Goal: Contribute content: Contribute content

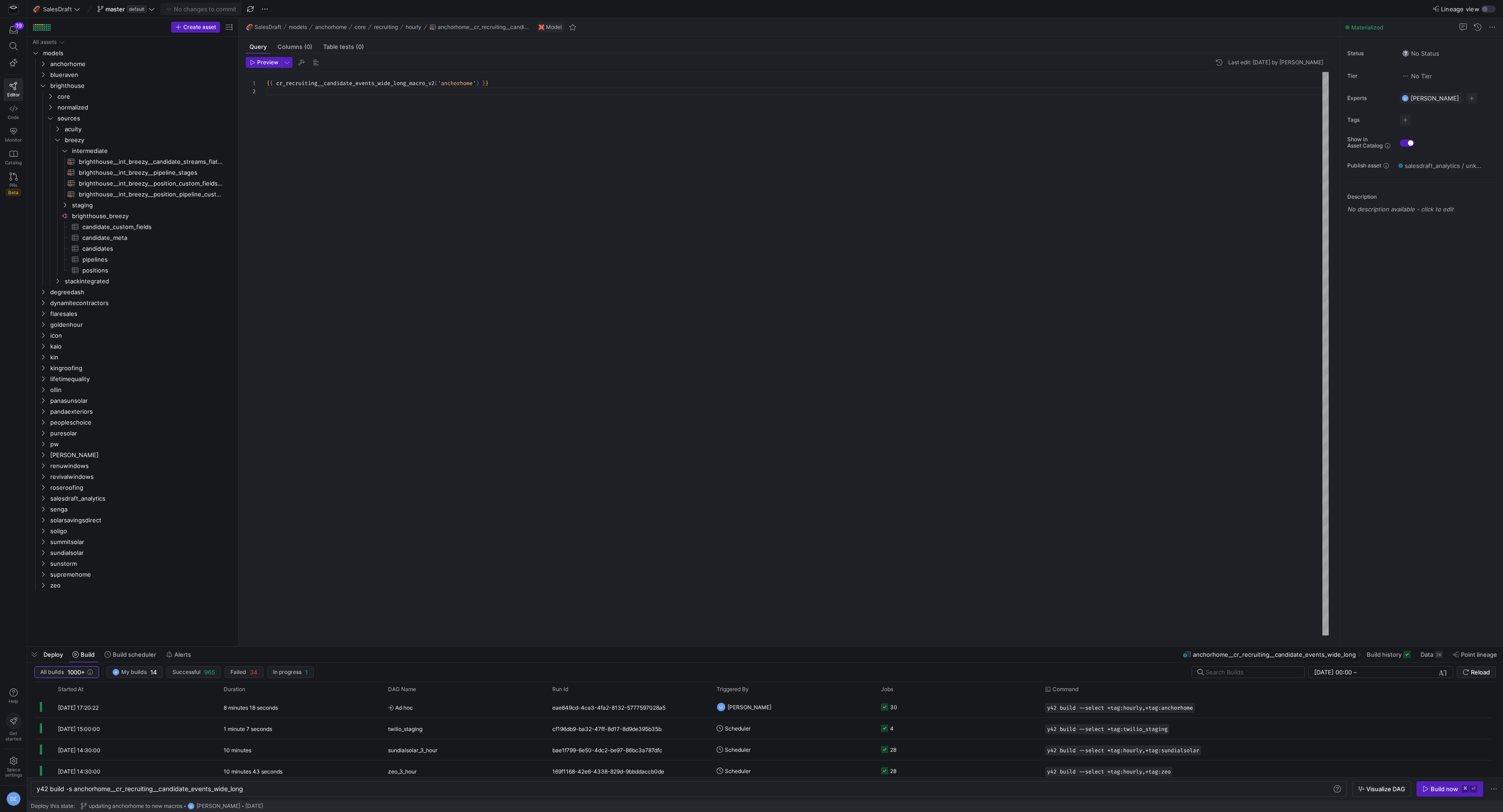
scroll to position [0, 209]
click at [292, 126] on div "{ { cr_recruiting__candidate_events_wide_long_macro_v2 ( 'anchorhome' ) } }" at bounding box center [798, 354] width 1062 height 564
click at [96, 108] on span "normalized" at bounding box center [135, 107] width 154 height 10
click at [98, 130] on span "candidates" at bounding box center [138, 130] width 146 height 10
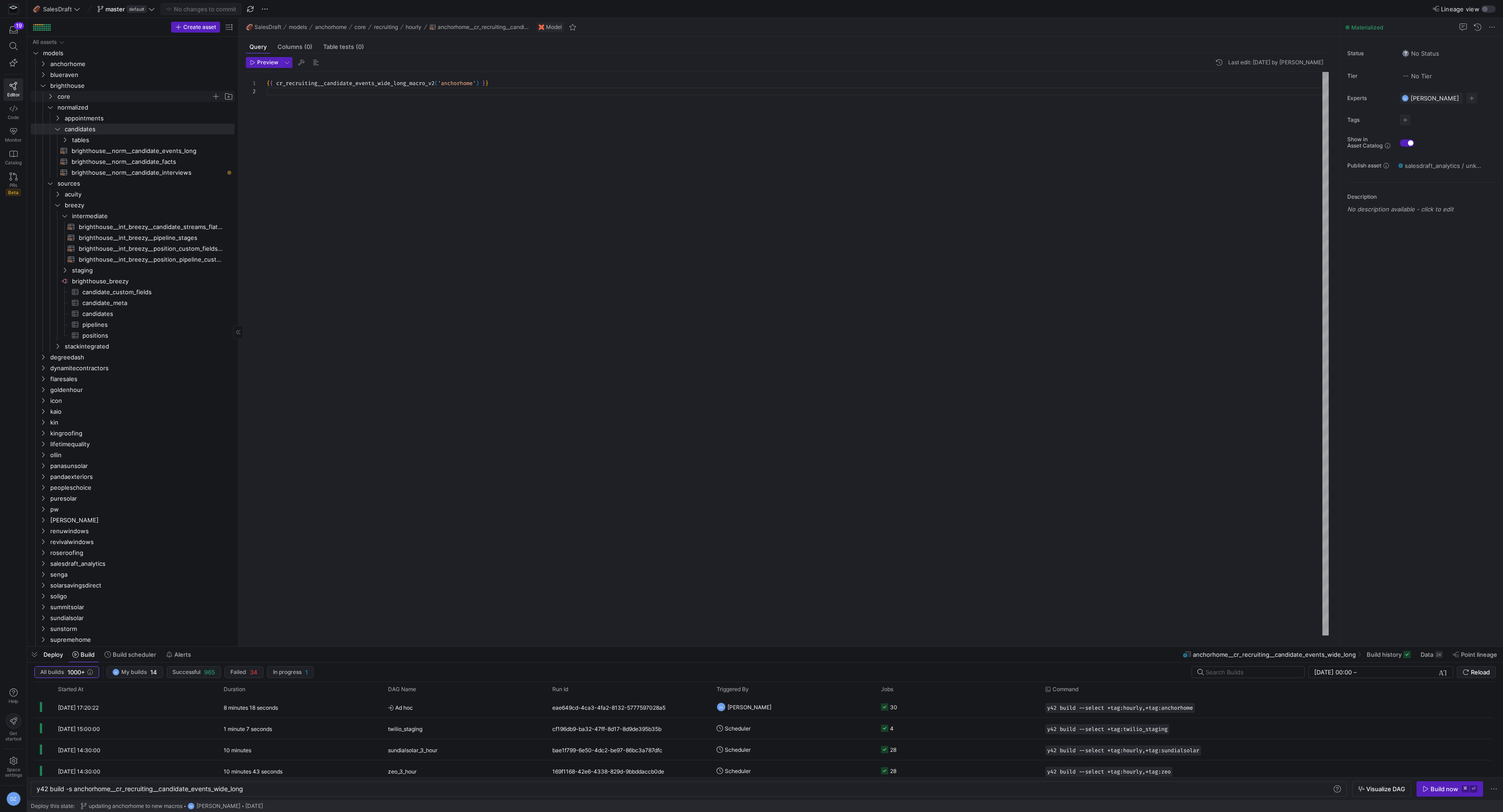
click at [96, 99] on span "core" at bounding box center [135, 97] width 154 height 10
click at [93, 155] on link "tables" at bounding box center [132, 150] width 204 height 11
click at [94, 104] on span "recruiting" at bounding box center [138, 107] width 146 height 10
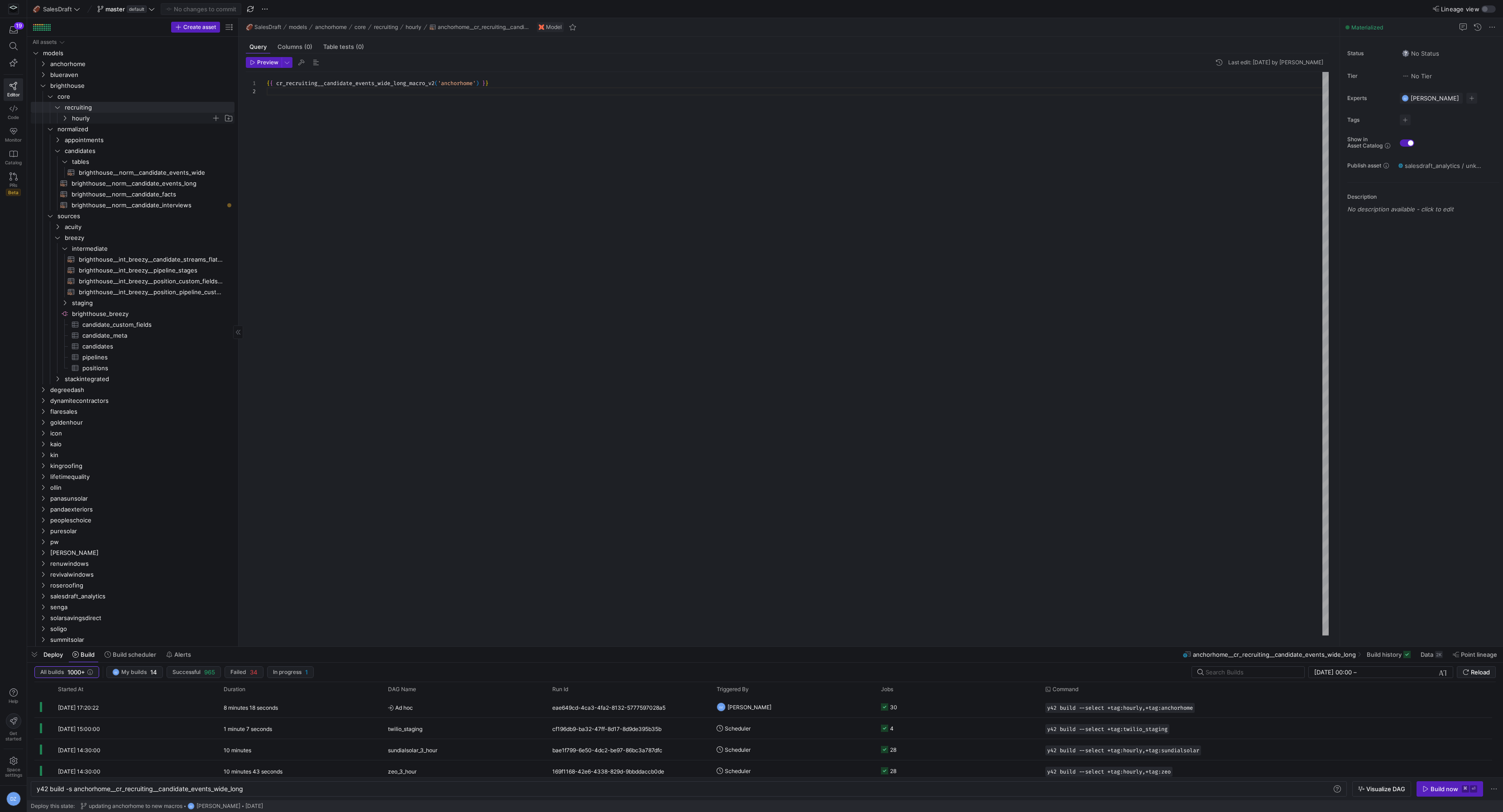
click at [106, 117] on span "hourly" at bounding box center [141, 118] width 139 height 10
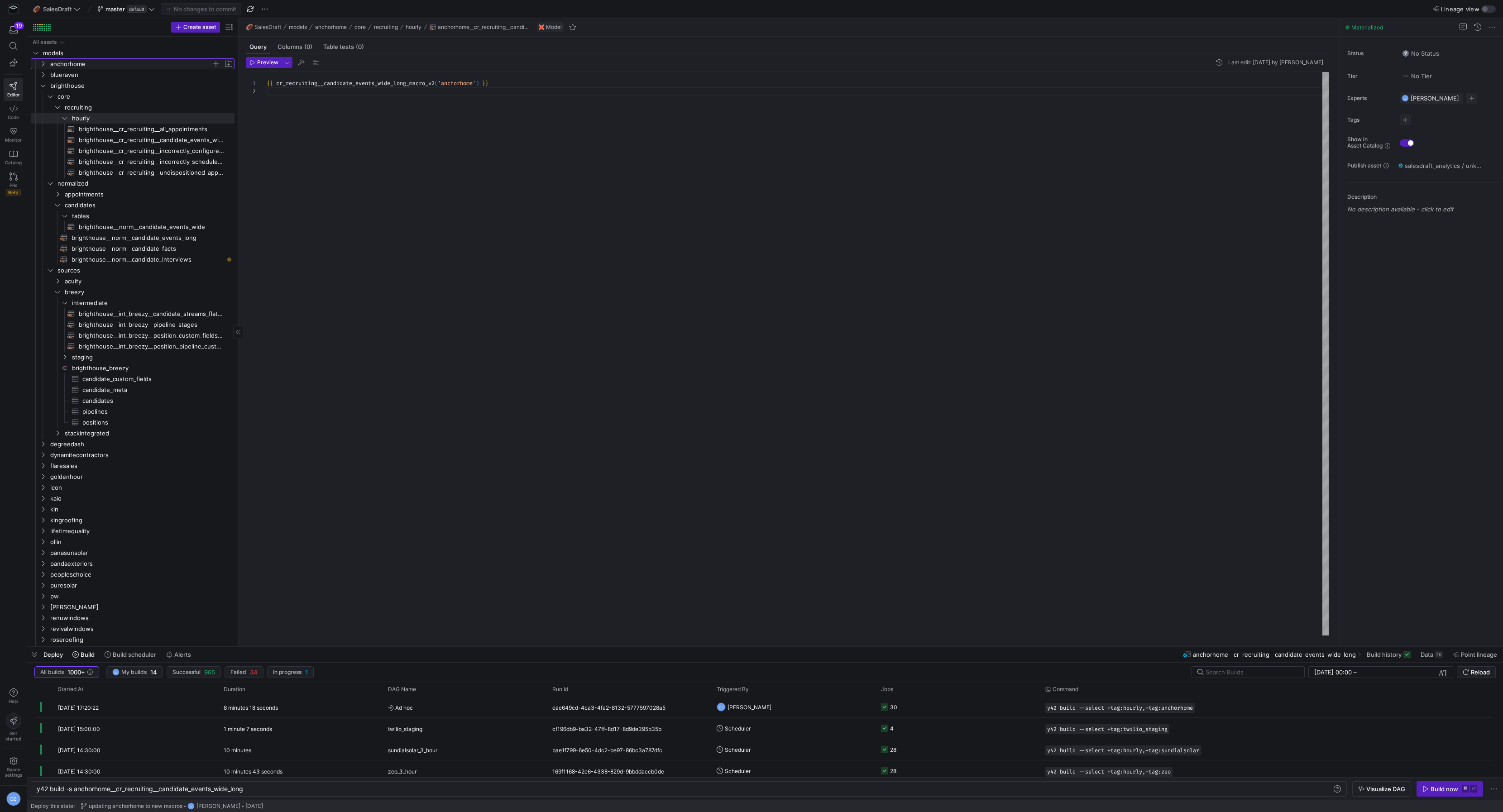
click at [101, 65] on span "anchorhome" at bounding box center [131, 64] width 161 height 10
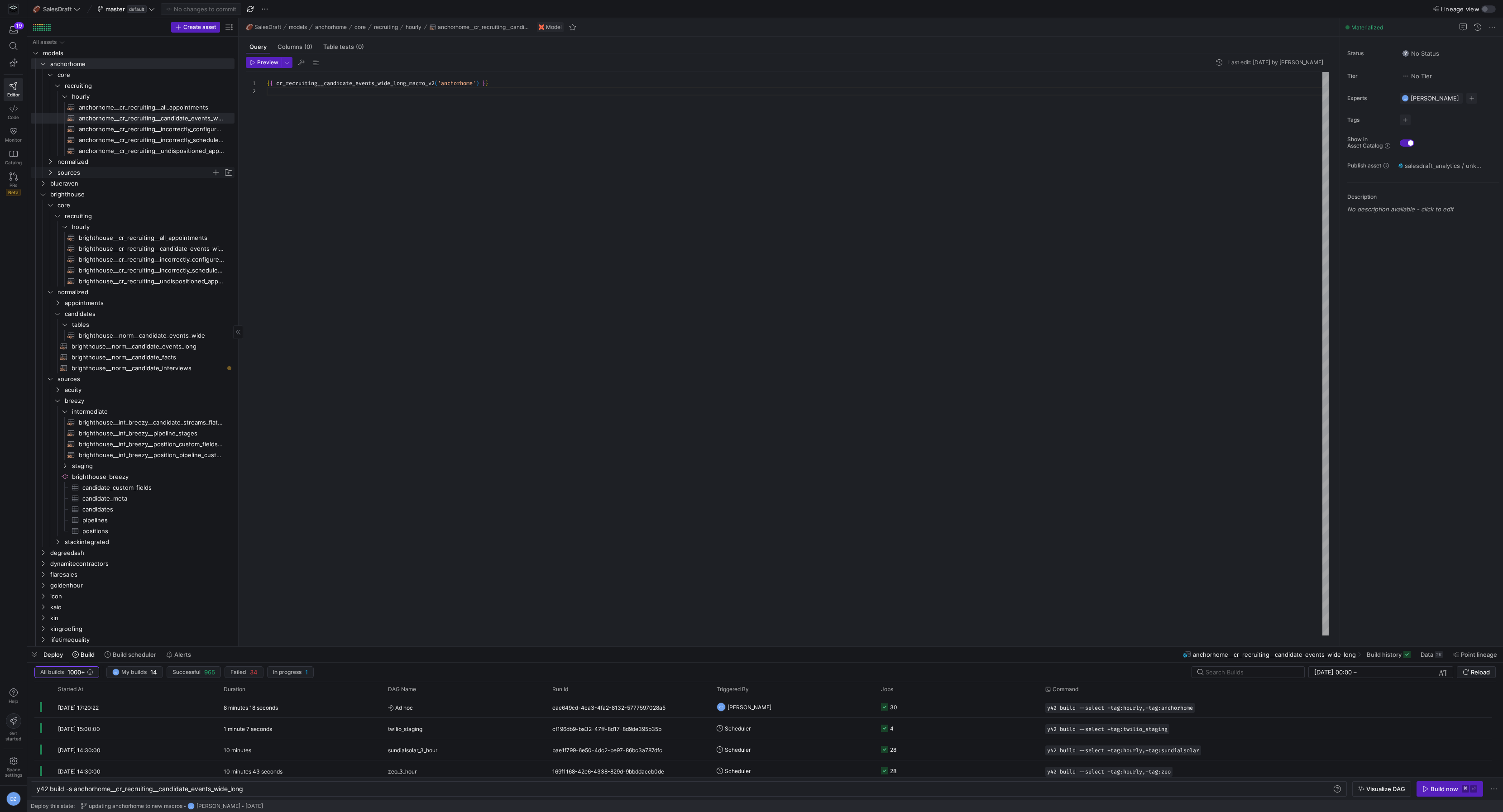
click at [79, 171] on span "sources" at bounding box center [135, 173] width 154 height 10
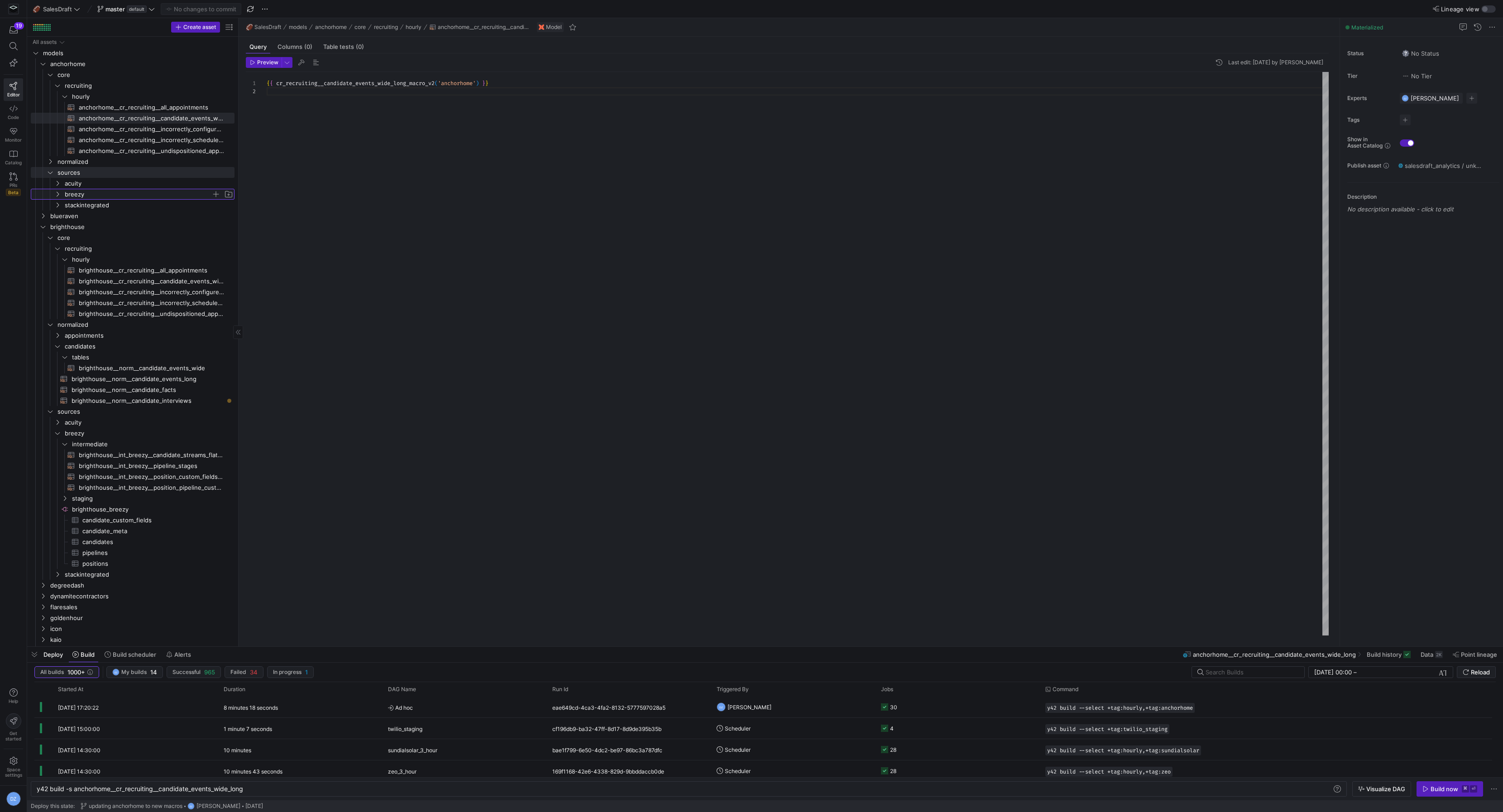
click at [85, 191] on span "breezy" at bounding box center [138, 194] width 146 height 10
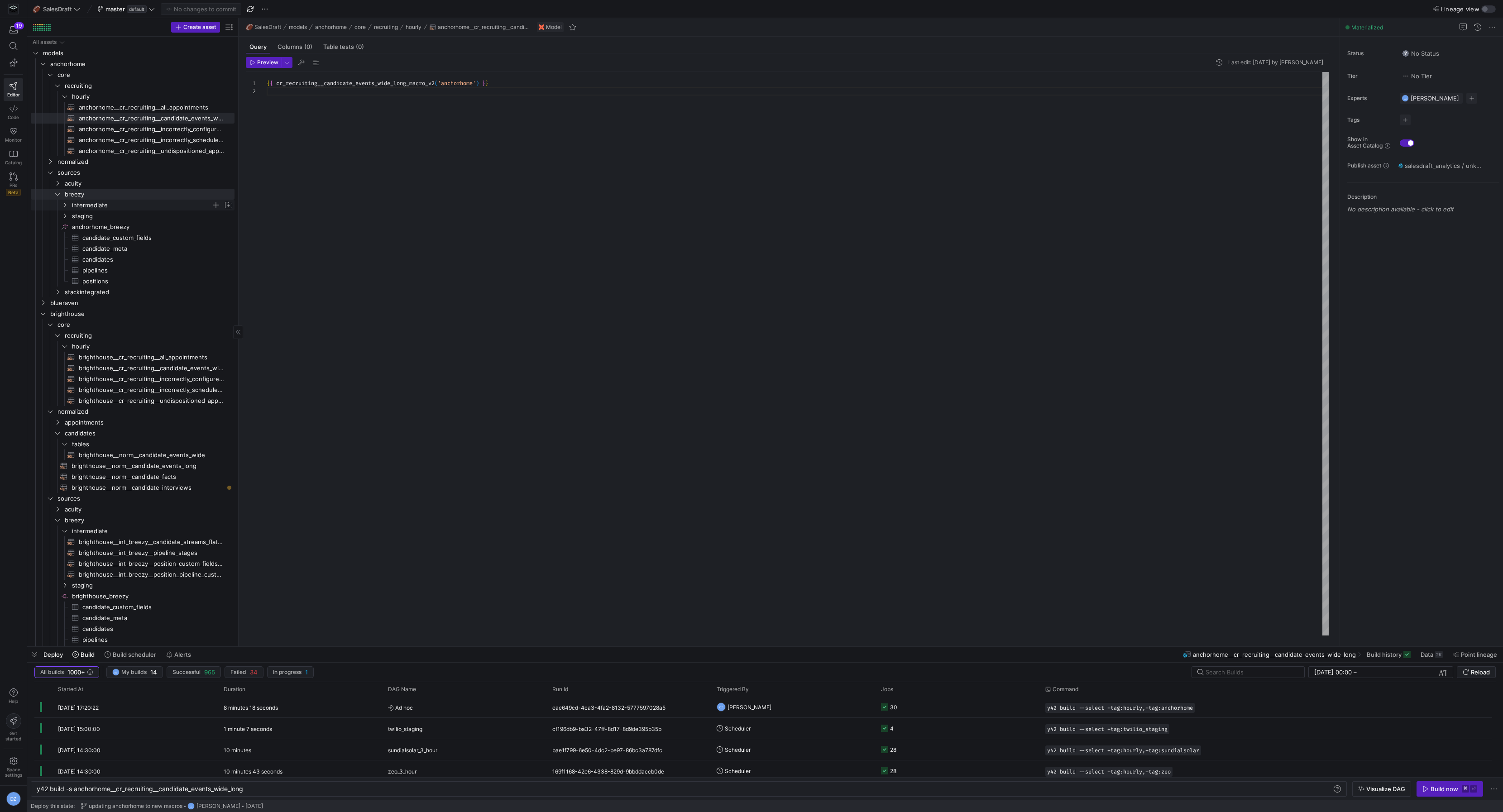
click at [110, 206] on span "intermediate" at bounding box center [141, 205] width 139 height 10
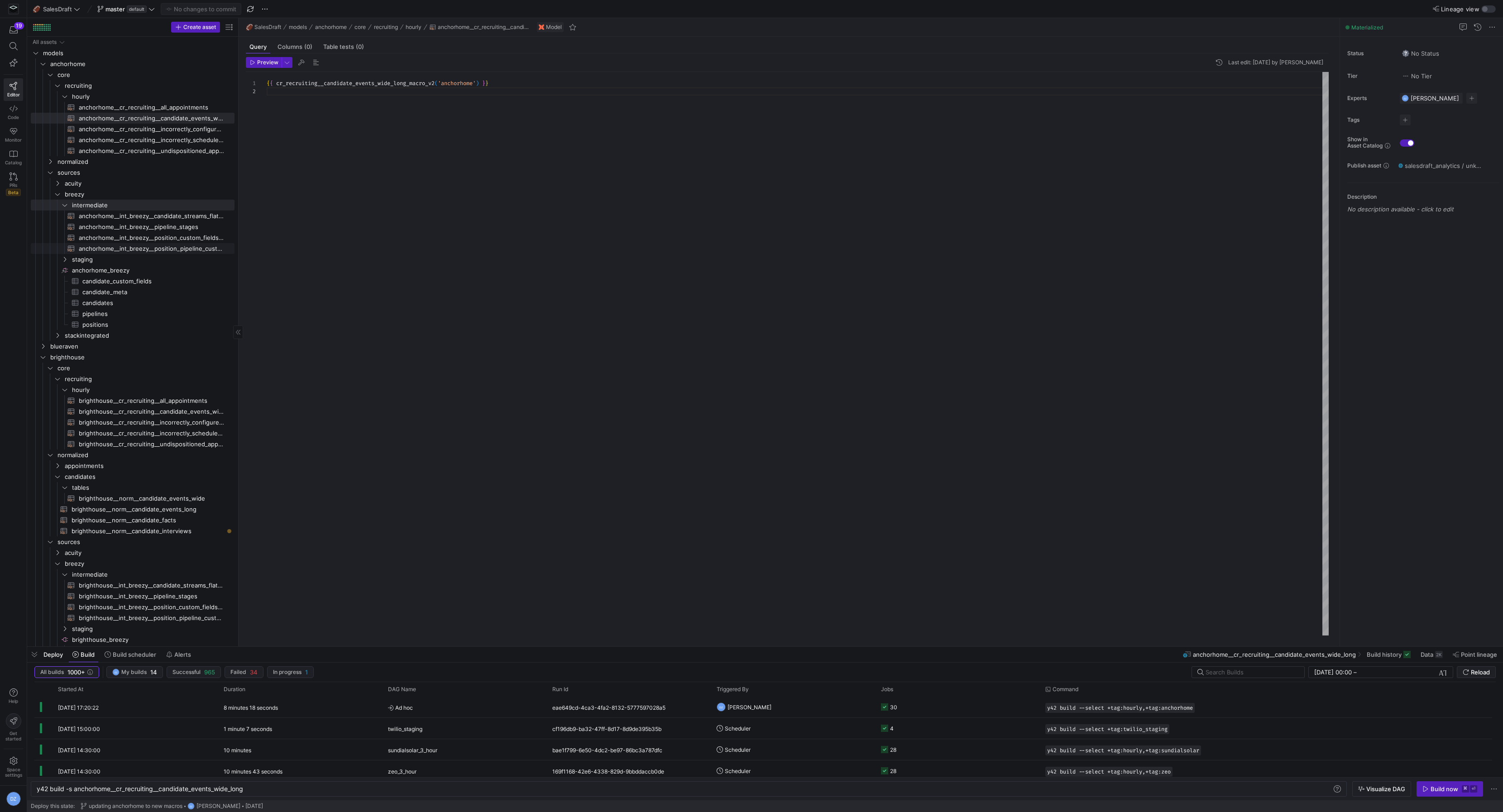
click at [187, 246] on span "anchorhome__int_breezy__position_pipeline_custom_fields_long​​​​​​​​​​" at bounding box center [151, 249] width 145 height 10
type textarea "{{ int_breezy__position_pipeline_custom_fields_long_macro('anchorhome') }}"
click at [379, 250] on div "{ { int_breezy__position_pipeline_custom_fields_long_m acro ( 'anchorhome' ) } }" at bounding box center [798, 354] width 1062 height 564
click at [15, 110] on icon at bounding box center [13, 108] width 8 height 8
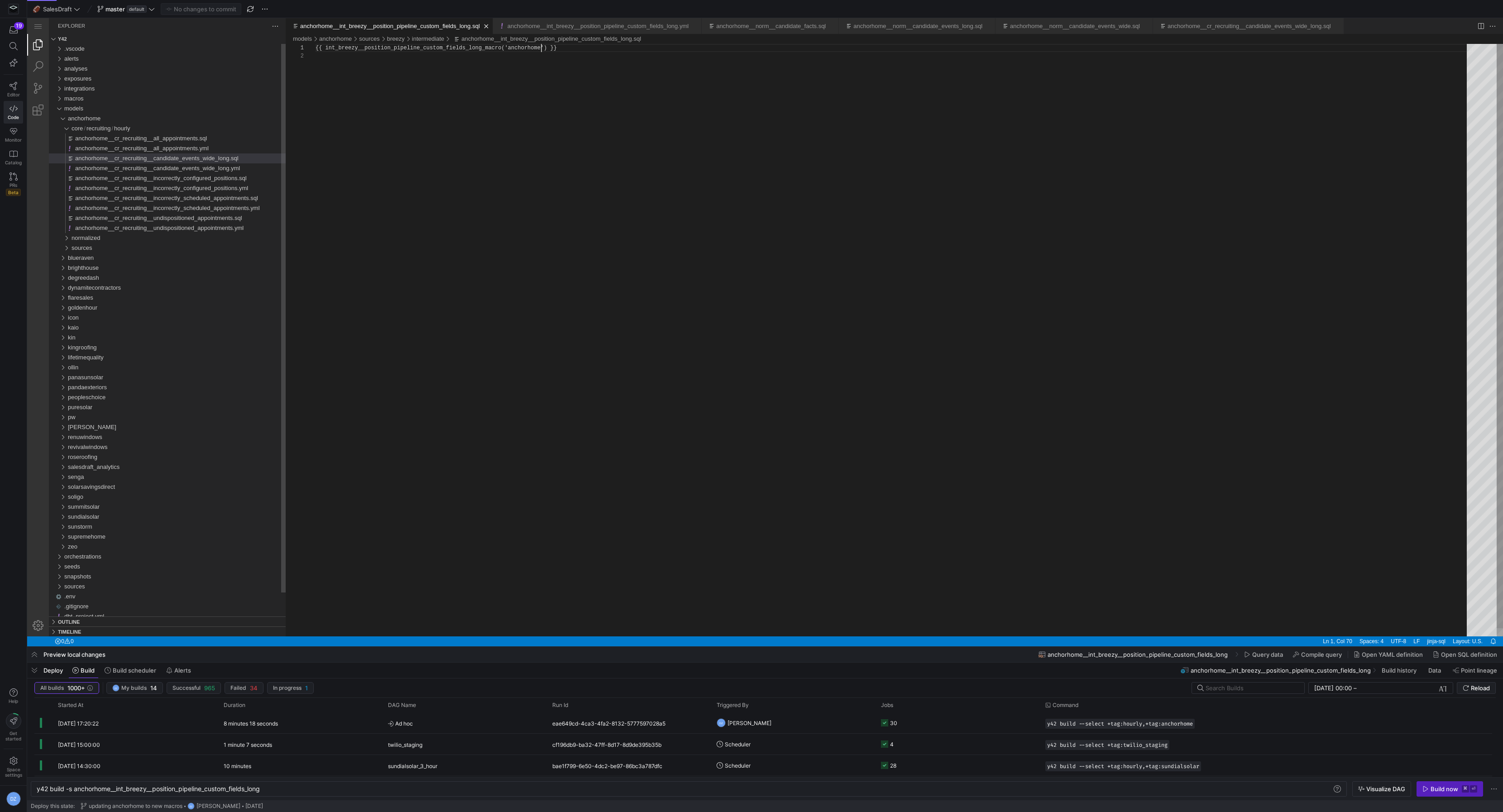
scroll to position [0, 225]
click at [415, 321] on div "{{ int_breezy__position_pipeline_custom_fields_long_ macro ( 'anchorhome' ) }}" at bounding box center [894, 344] width 1158 height 601
click at [534, 128] on div "{{ int_breezy__position_pipeline_custom_fields_long_ macro ( 'anchorhome' ) }}" at bounding box center [894, 344] width 1158 height 601
click at [116, 409] on div "brighthouse" at bounding box center [176, 407] width 218 height 10
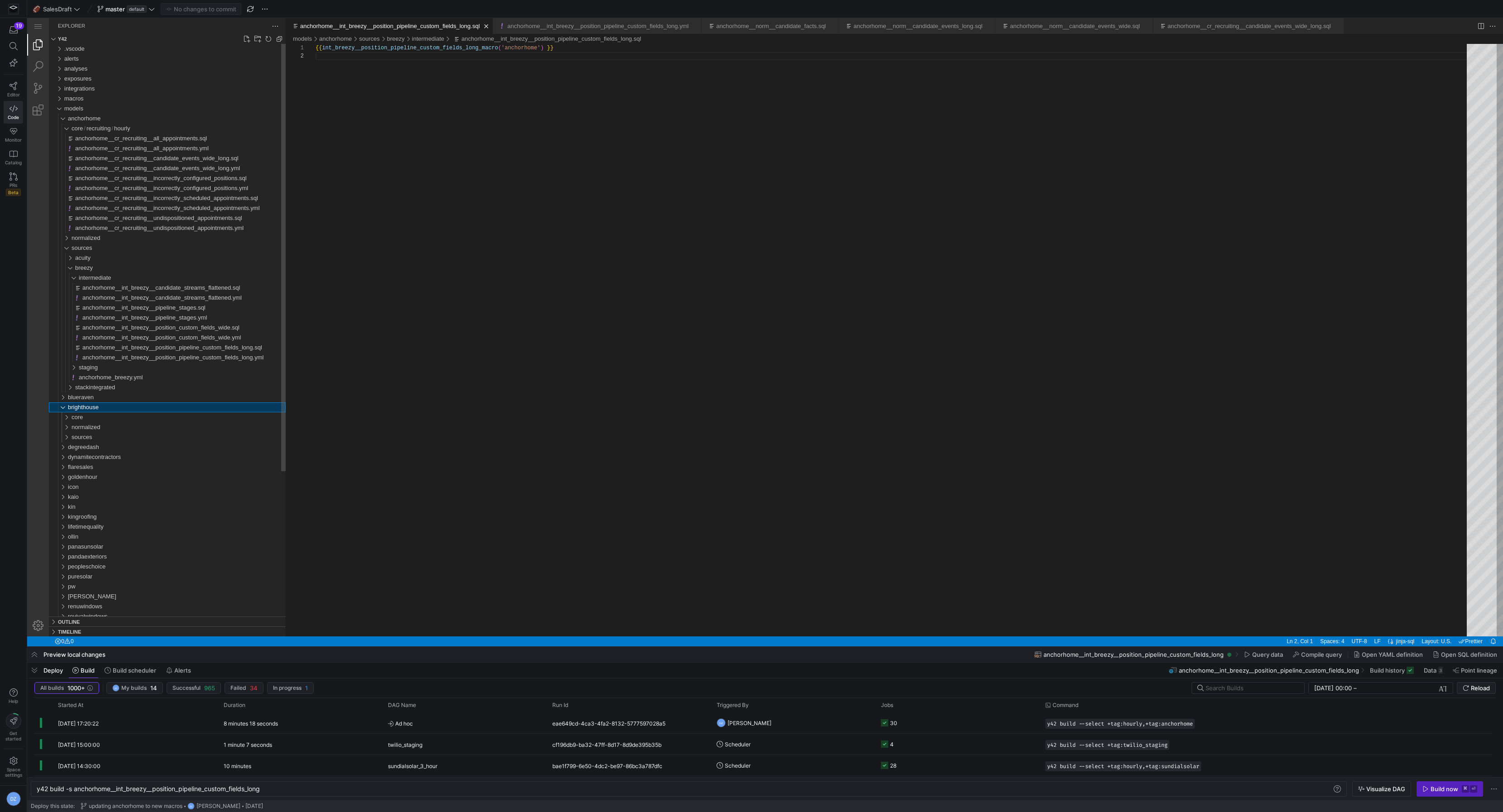
click at [116, 409] on div "brighthouse" at bounding box center [176, 407] width 218 height 10
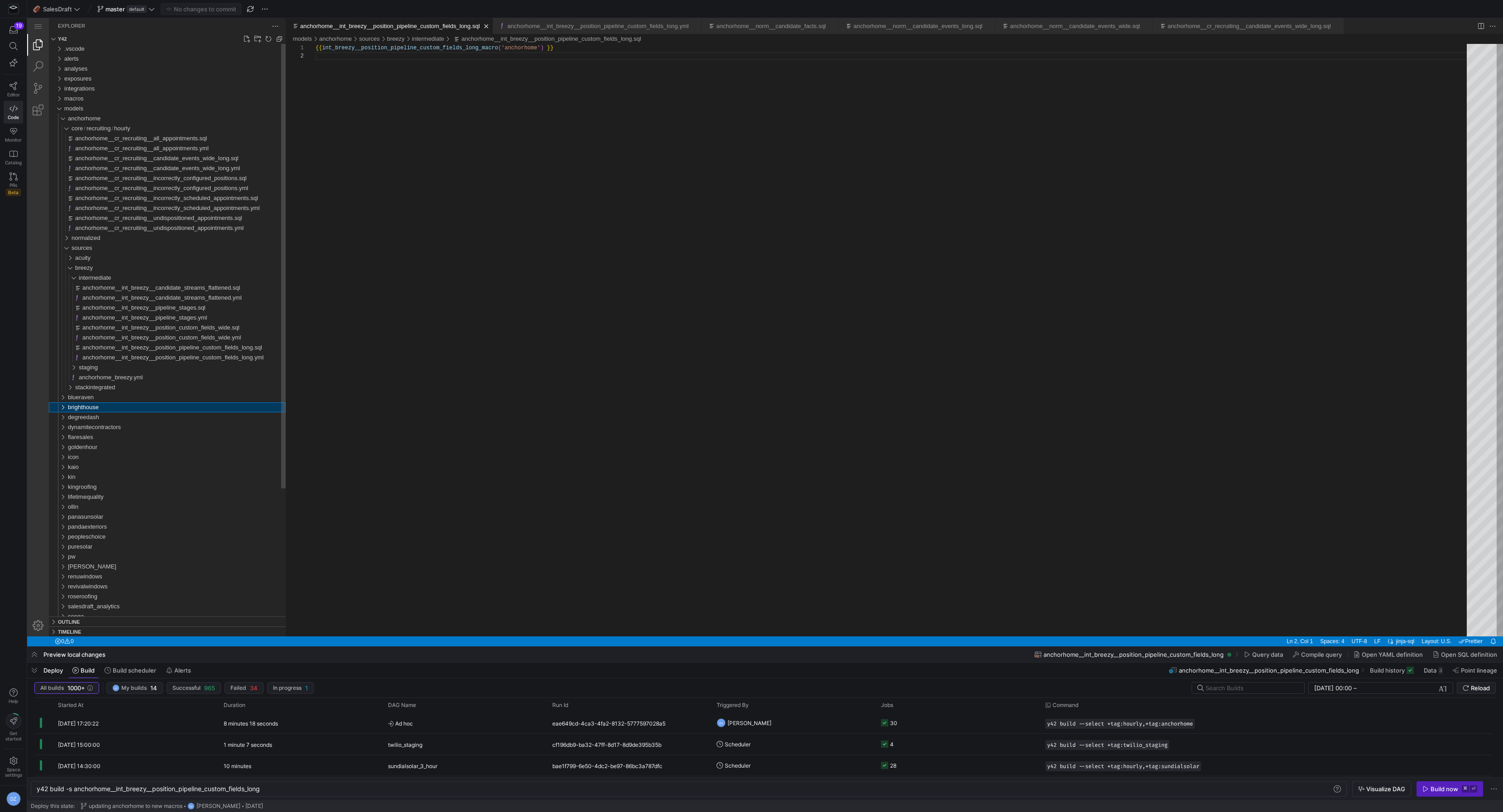
click at [116, 409] on div "brighthouse" at bounding box center [176, 407] width 218 height 10
click at [111, 415] on div "core" at bounding box center [179, 417] width 214 height 10
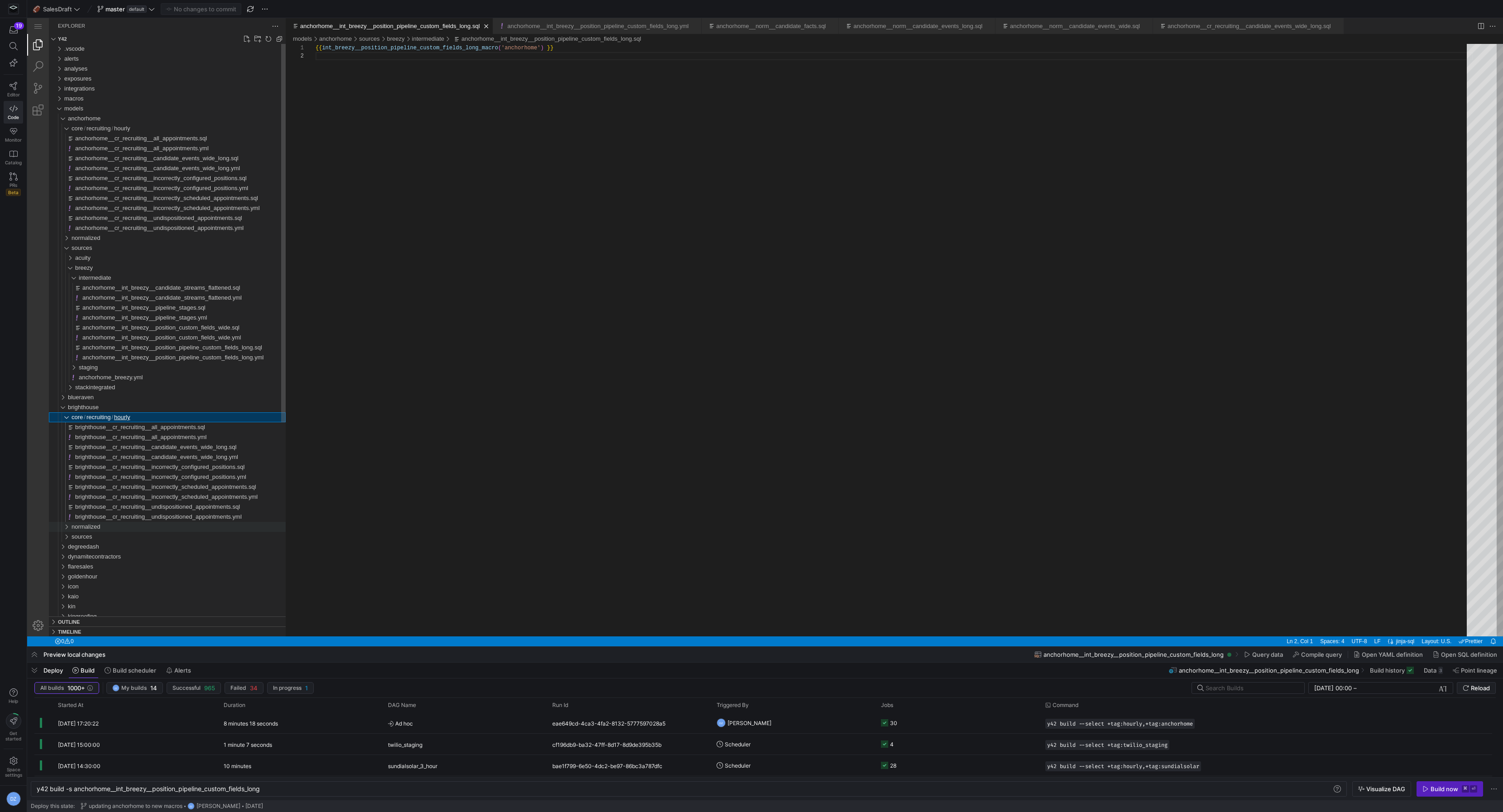
click at [106, 526] on div "normalized" at bounding box center [179, 527] width 214 height 10
click at [110, 546] on div "candidates" at bounding box center [180, 547] width 211 height 10
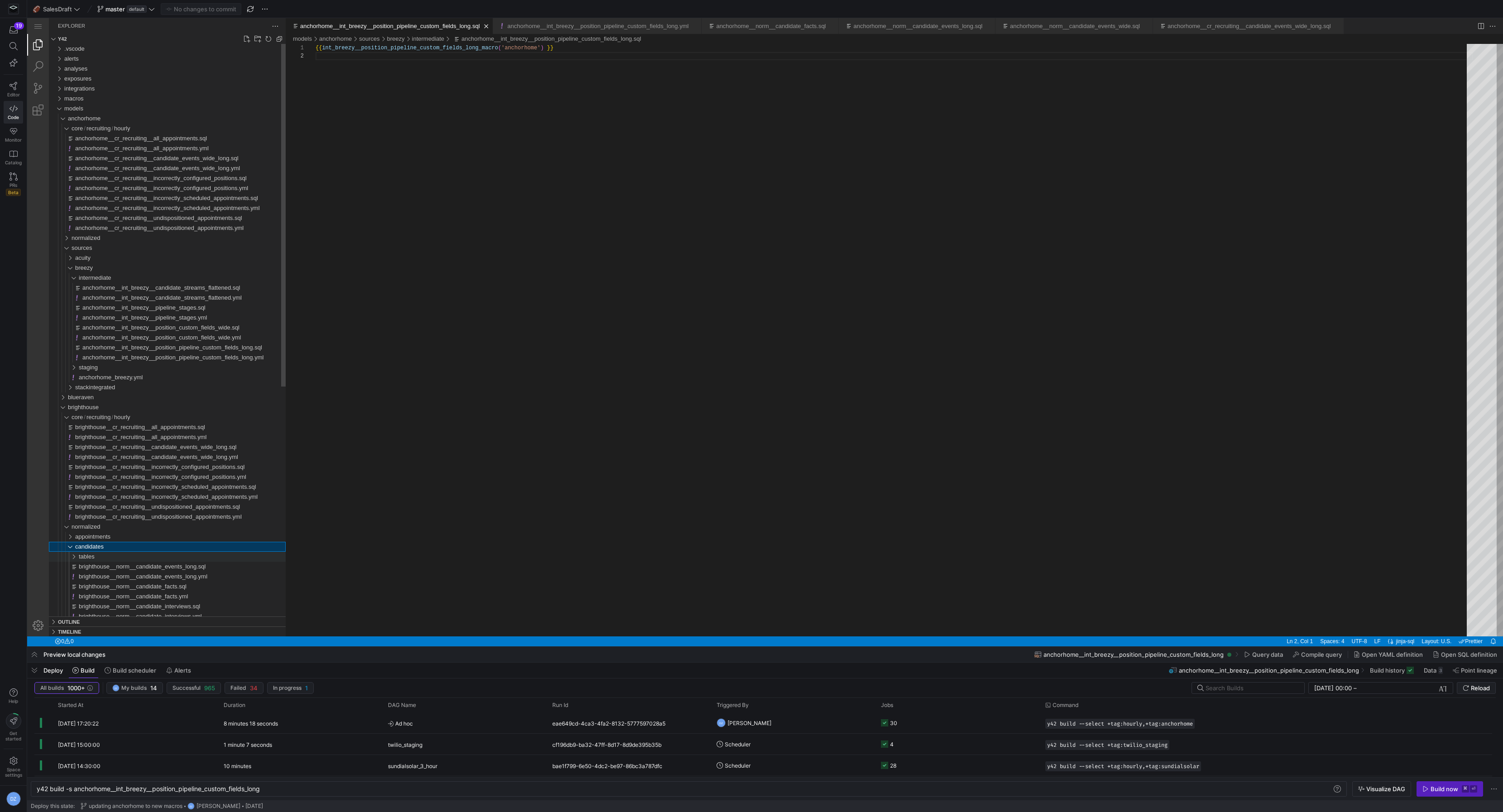
click at [116, 556] on div "tables" at bounding box center [182, 556] width 207 height 10
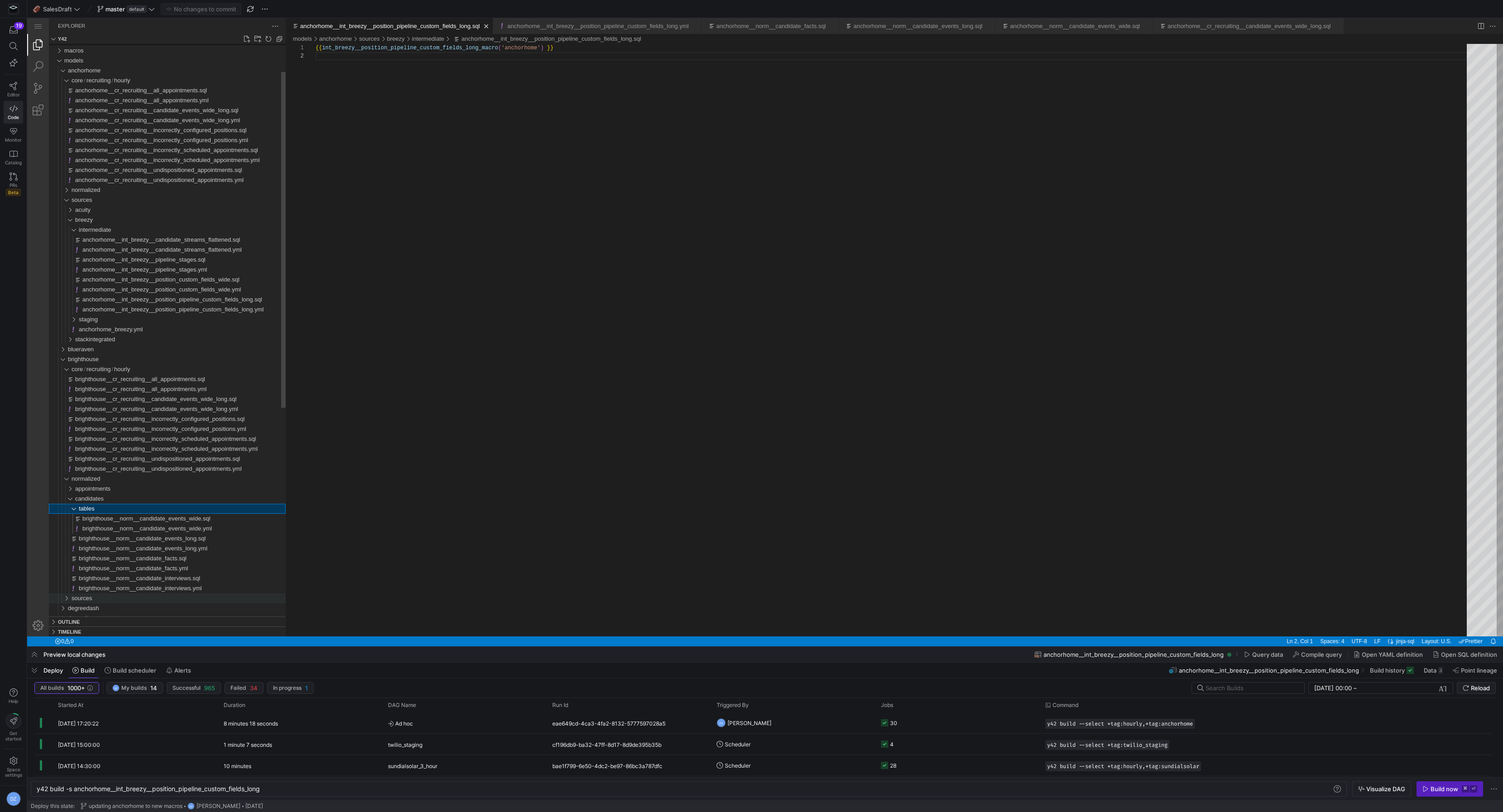
click at [109, 598] on div "sources" at bounding box center [179, 598] width 214 height 10
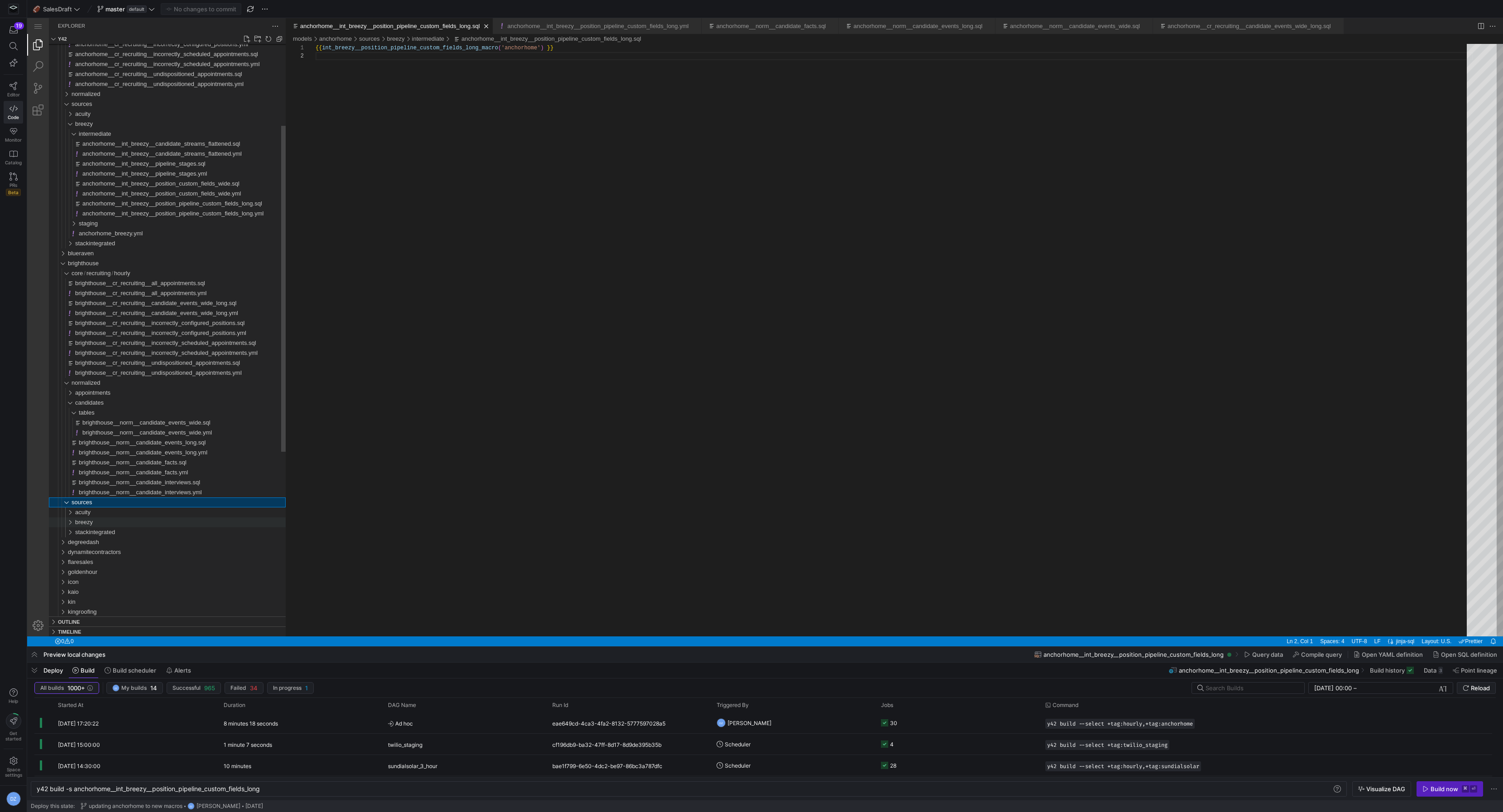
click at [125, 519] on div "breezy" at bounding box center [180, 522] width 211 height 10
click at [120, 535] on div "intermediate" at bounding box center [182, 532] width 207 height 10
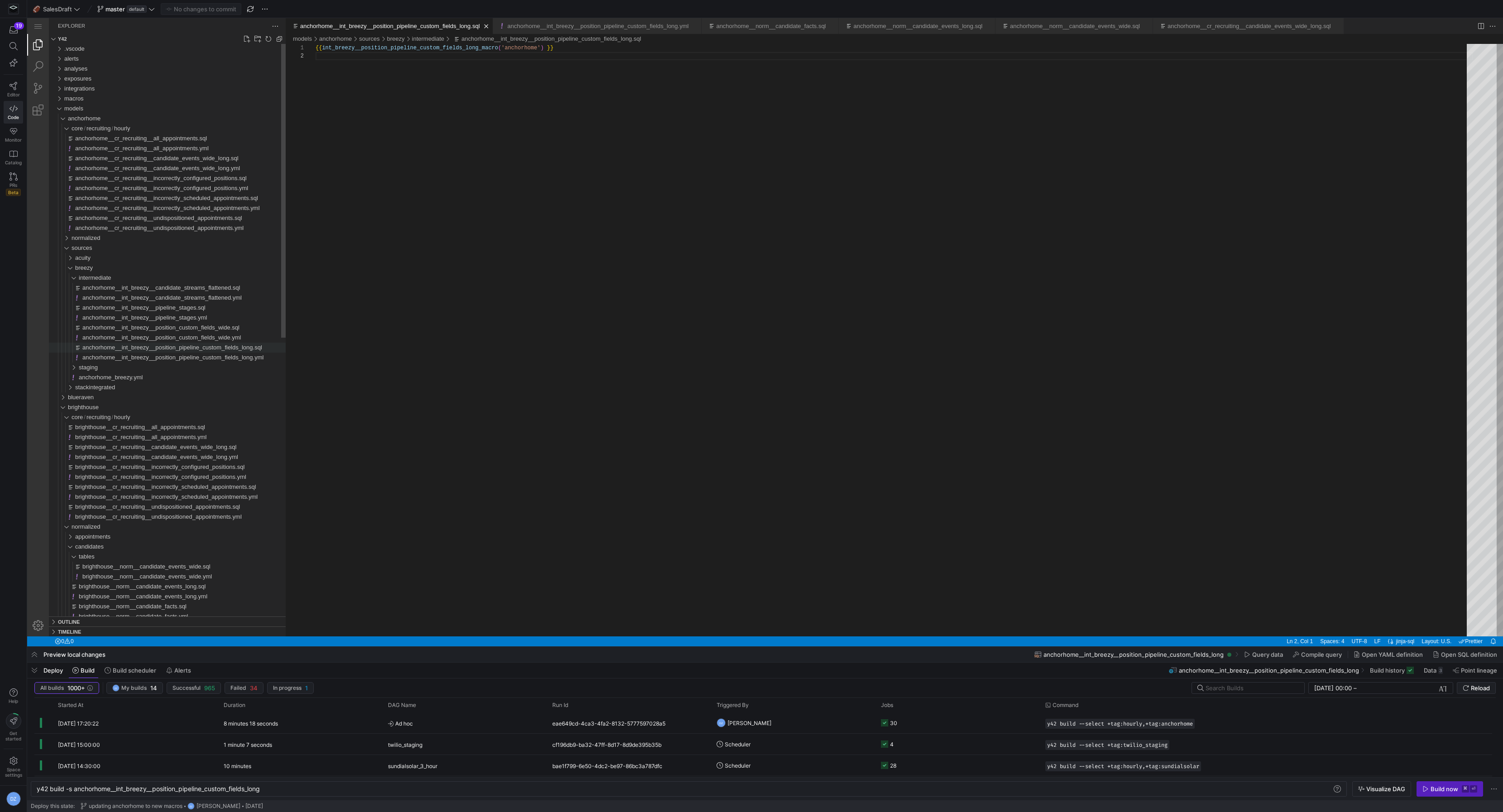
click at [204, 350] on span "anchorhome__int_breezy__position_pipeline_custom_fields_long.sql" at bounding box center [172, 348] width 180 height 7
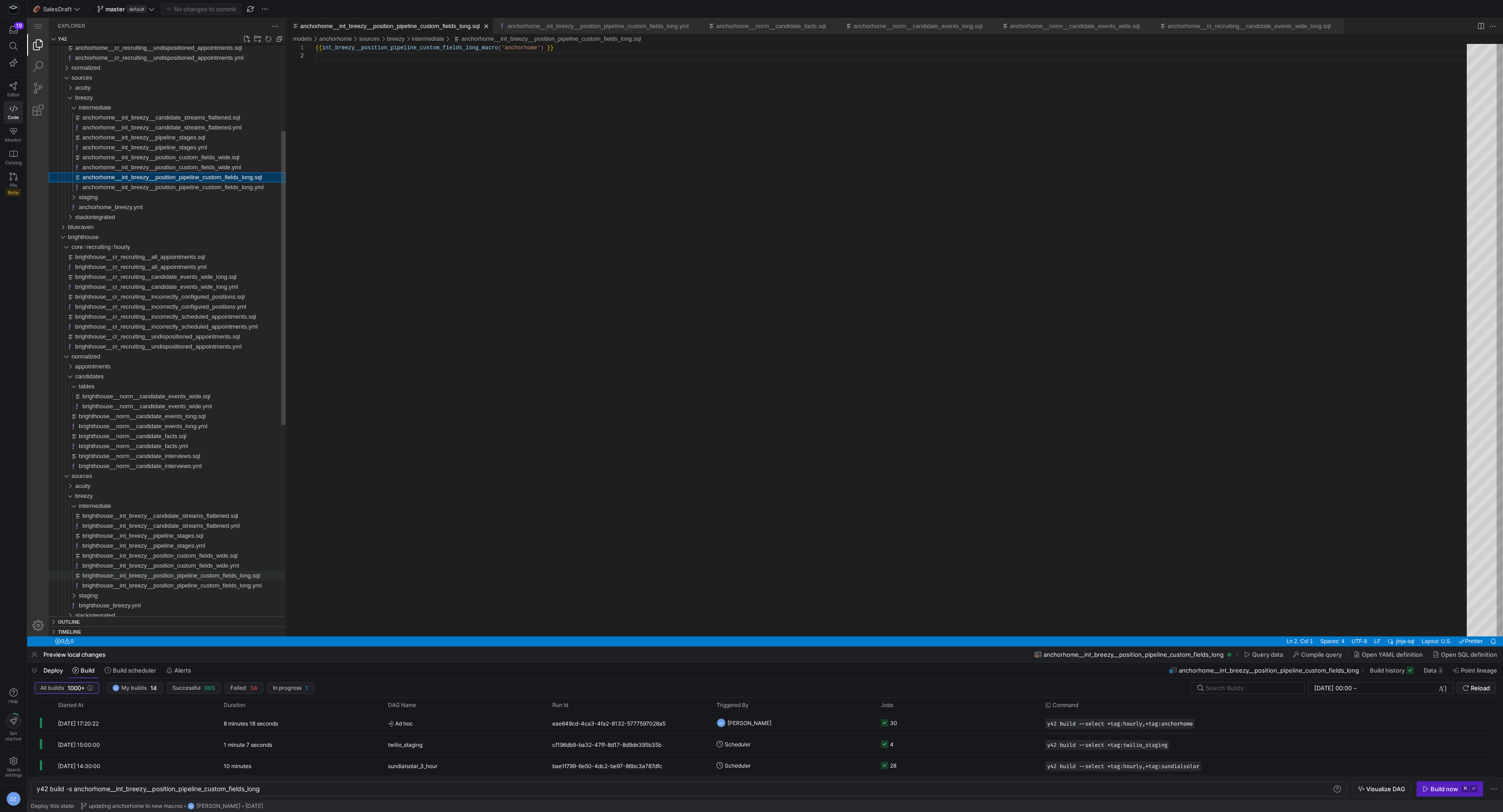
click at [202, 579] on div "brighthouse__int_breezy__position_pipeline_custom_fields_long.sql" at bounding box center [184, 575] width 203 height 10
click at [169, 416] on span "brighthouse__norm__candidate_events_long.sql" at bounding box center [142, 416] width 127 height 7
click at [67, 358] on div "normalized" at bounding box center [62, 356] width 21 height 10
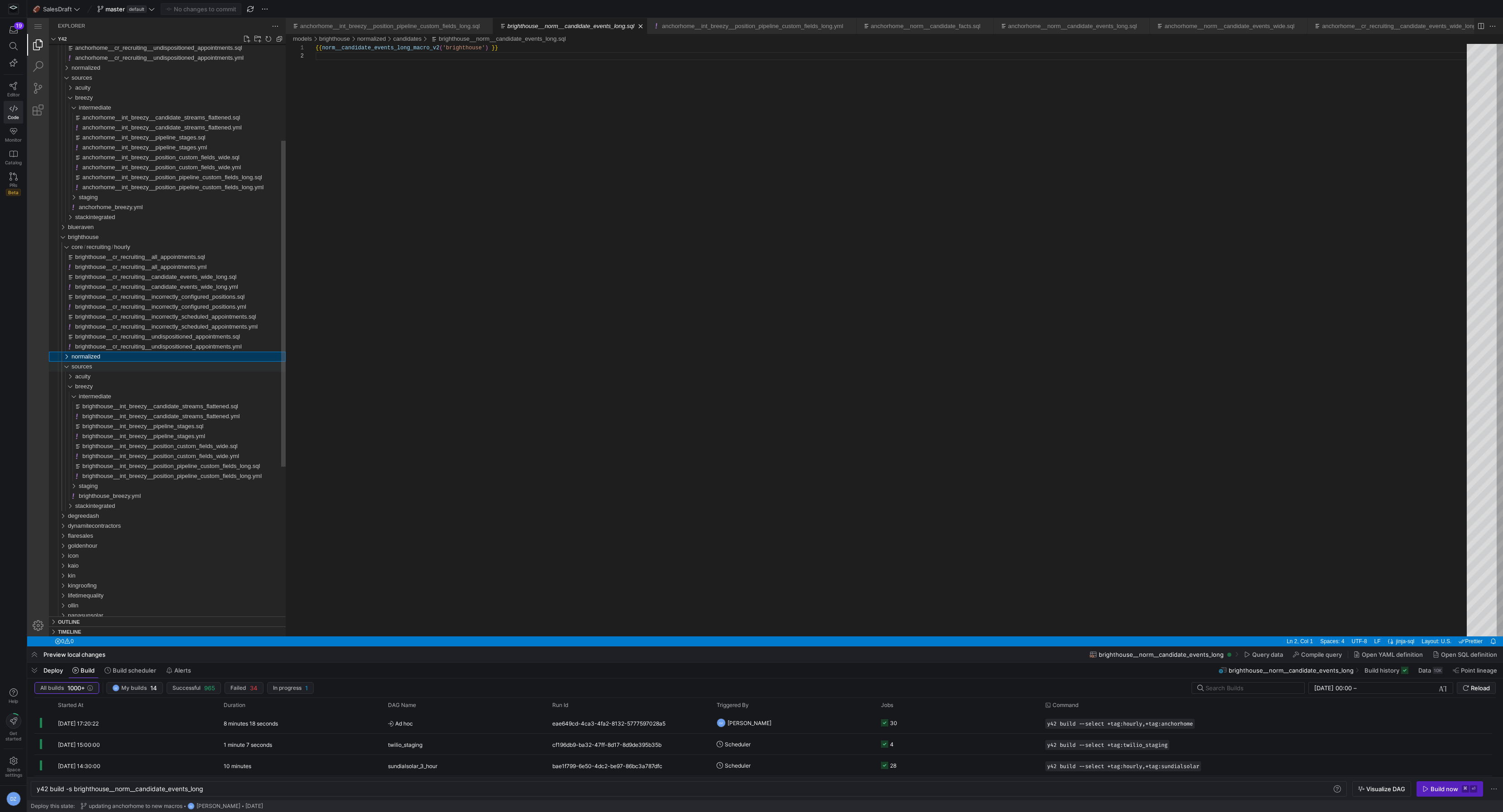
click at [67, 370] on div "sources" at bounding box center [62, 366] width 21 height 10
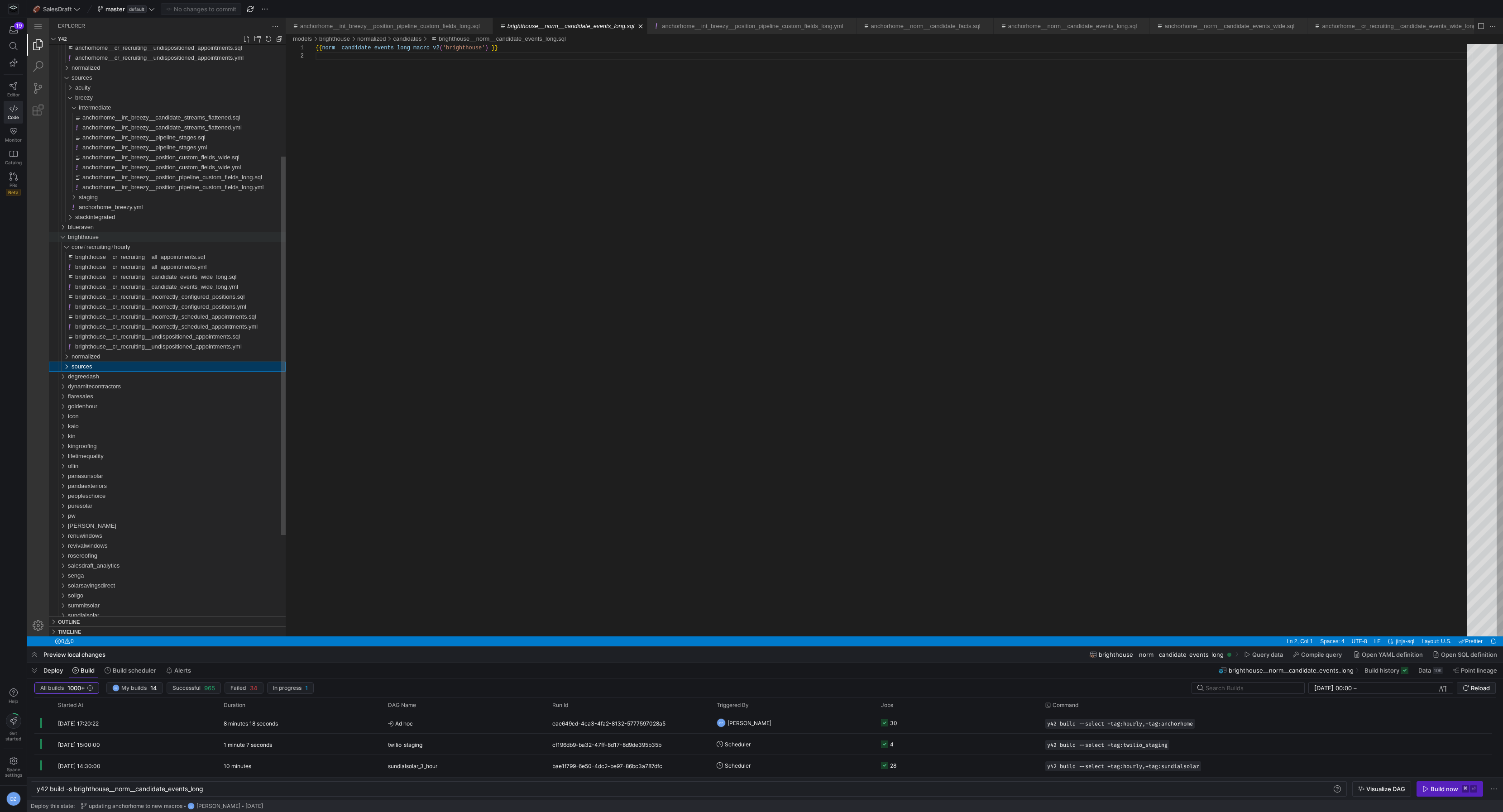
click at [61, 233] on div "brighthouse" at bounding box center [60, 237] width 17 height 10
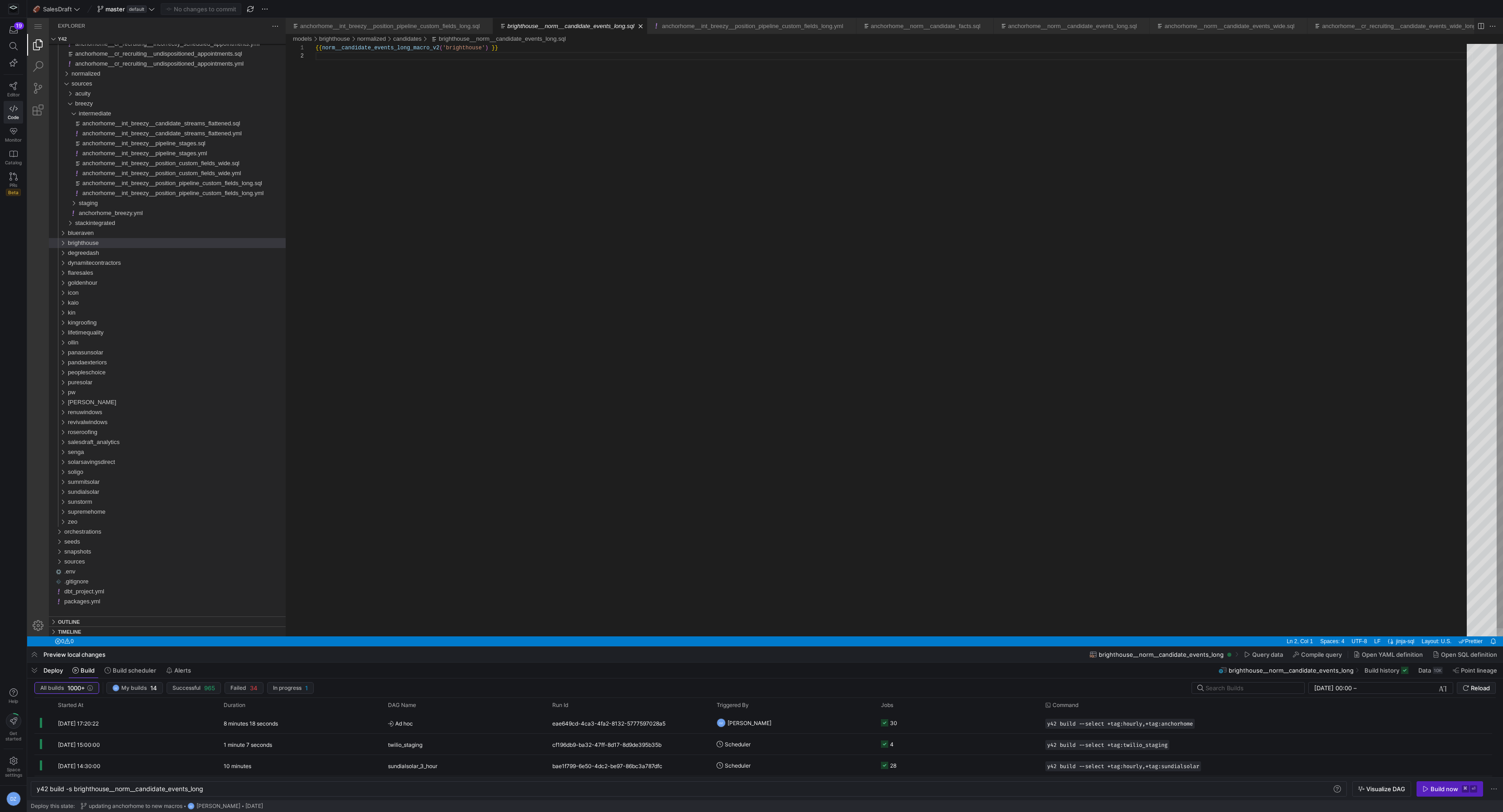
click at [490, 382] on div "{{ norm__candidate_events_long_macro_v2 ( 'brighthouse' ) }}" at bounding box center [894, 344] width 1158 height 601
click at [108, 255] on div "degreedash" at bounding box center [176, 253] width 218 height 10
click at [111, 257] on div "degreedash" at bounding box center [176, 253] width 218 height 10
click at [109, 280] on div "sources" at bounding box center [179, 282] width 214 height 10
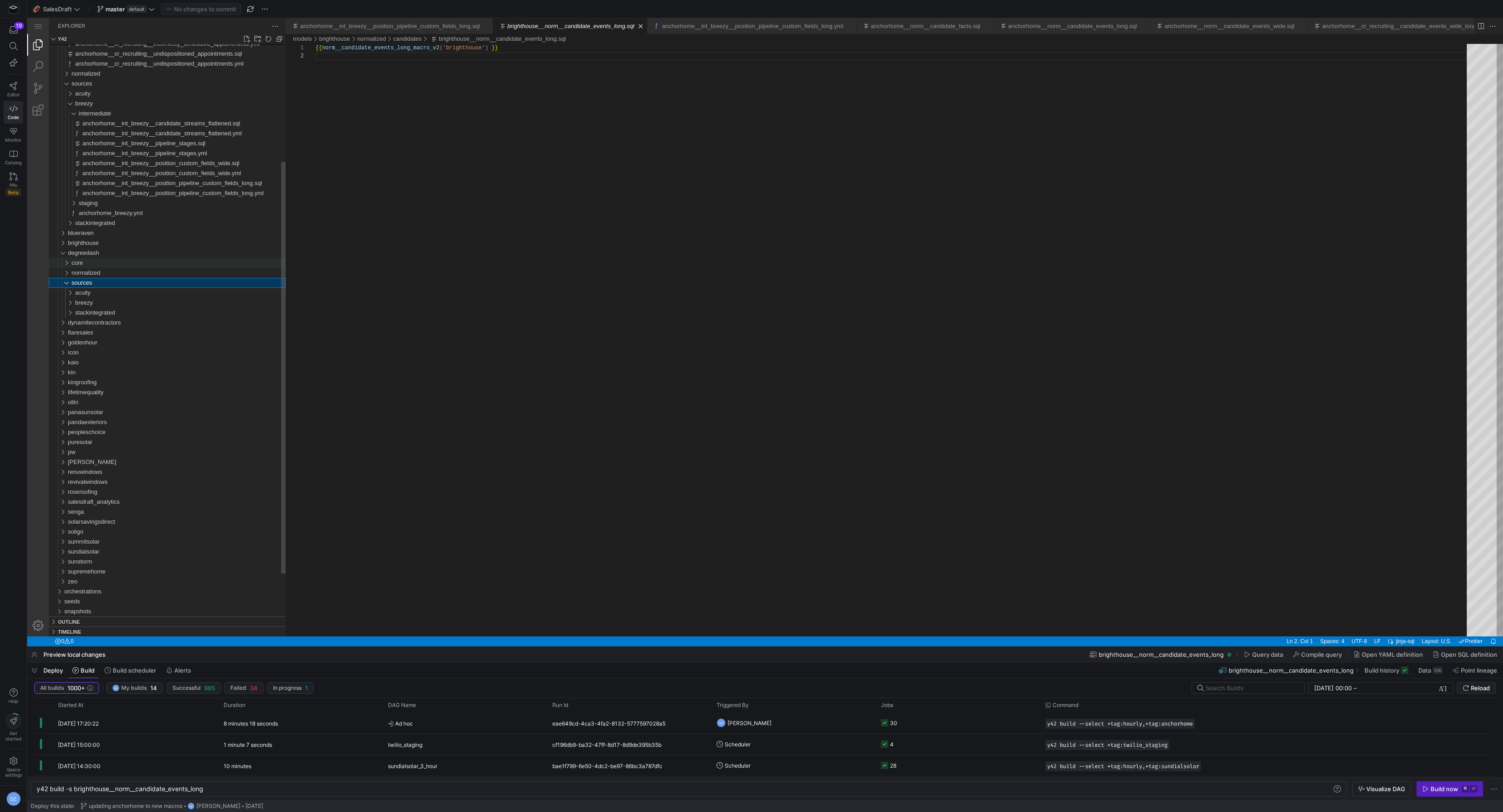
click at [106, 262] on div "core" at bounding box center [179, 262] width 214 height 10
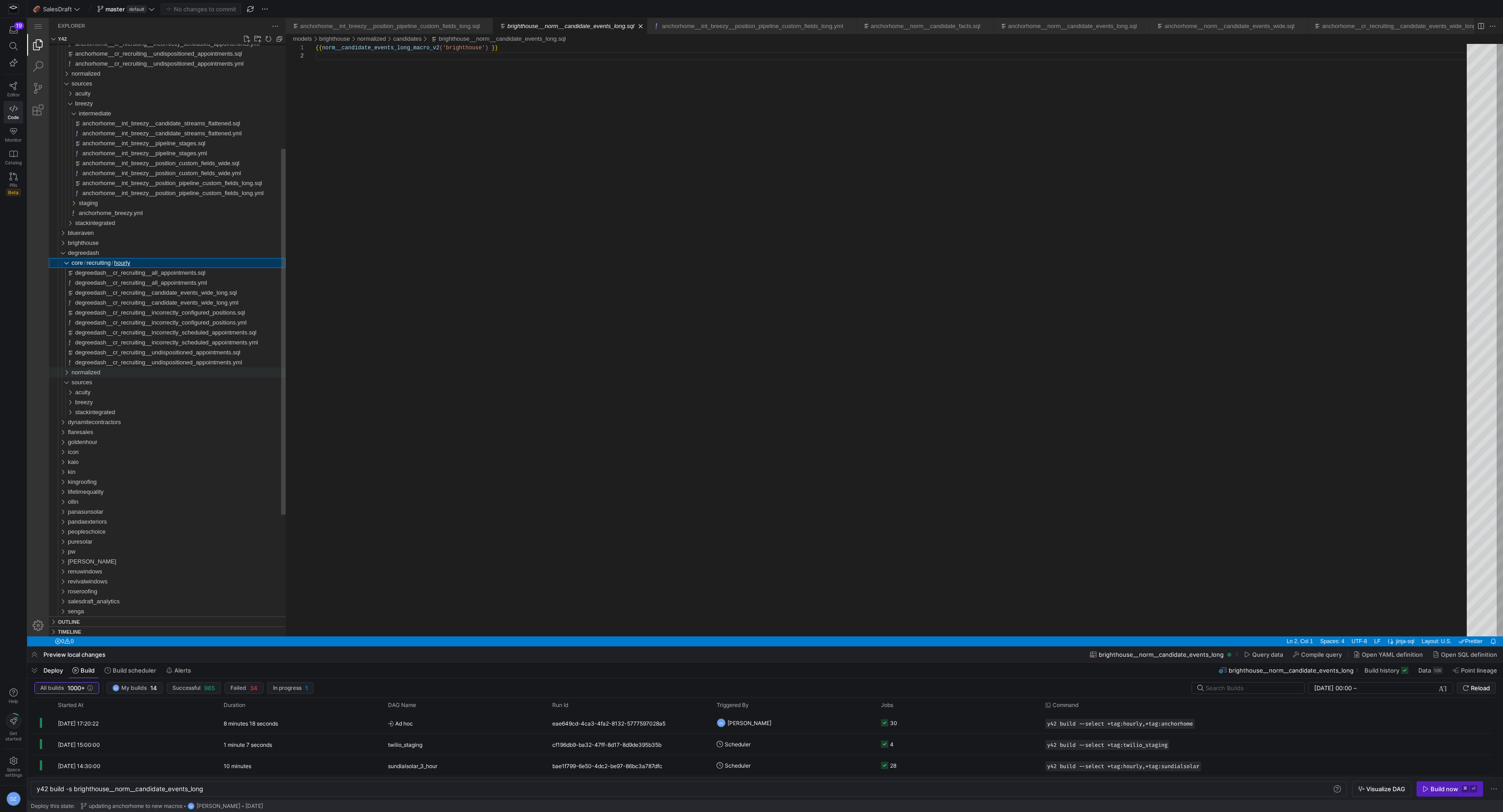
click at [93, 374] on span "normalized" at bounding box center [86, 372] width 29 height 7
click at [106, 390] on div "candidates" at bounding box center [180, 392] width 211 height 10
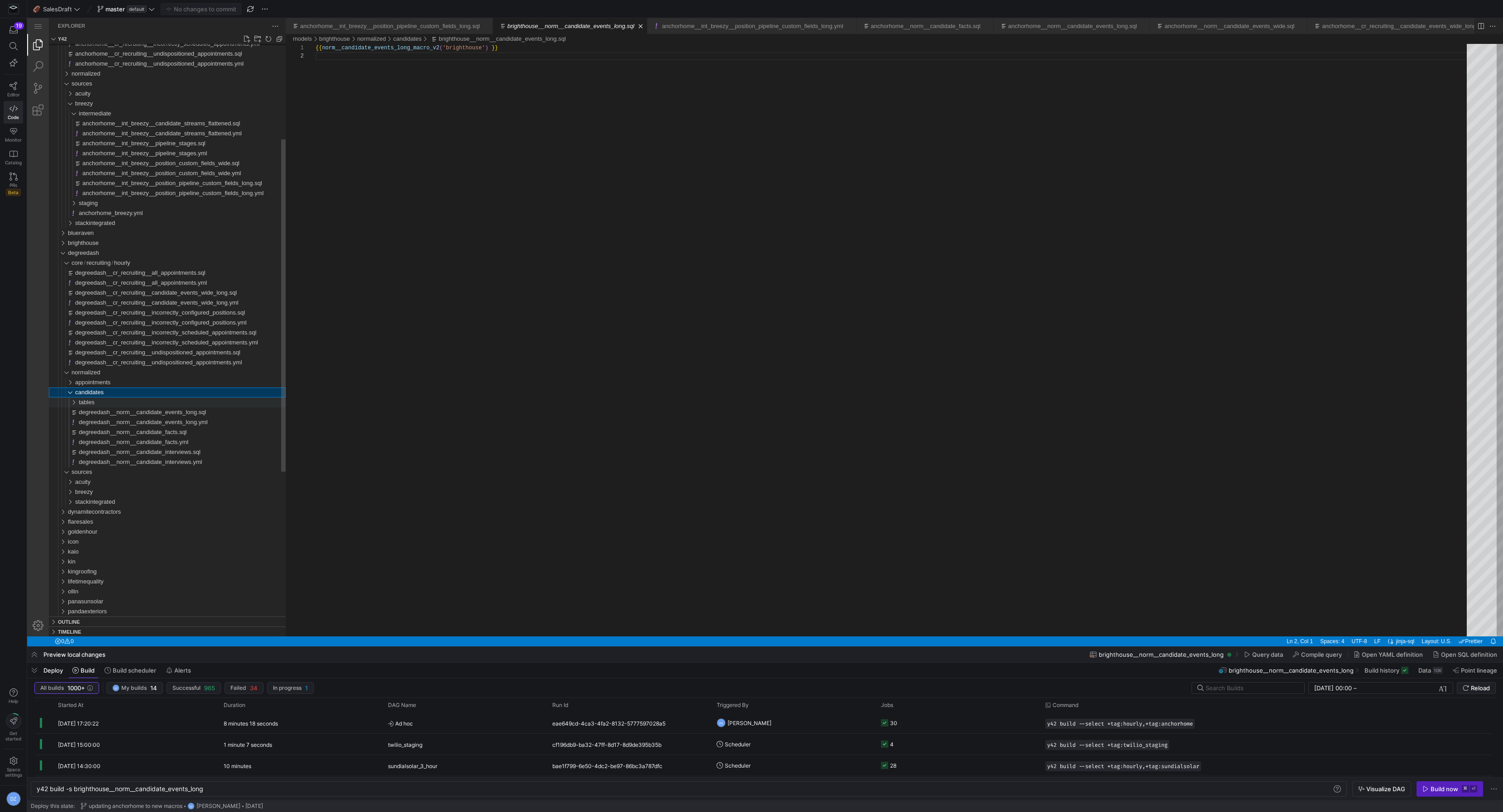
click at [104, 404] on div "tables" at bounding box center [182, 402] width 207 height 10
click at [103, 490] on div "sources" at bounding box center [179, 492] width 214 height 10
click at [104, 492] on div "sources" at bounding box center [179, 492] width 214 height 10
click at [104, 509] on div "breezy" at bounding box center [180, 512] width 211 height 10
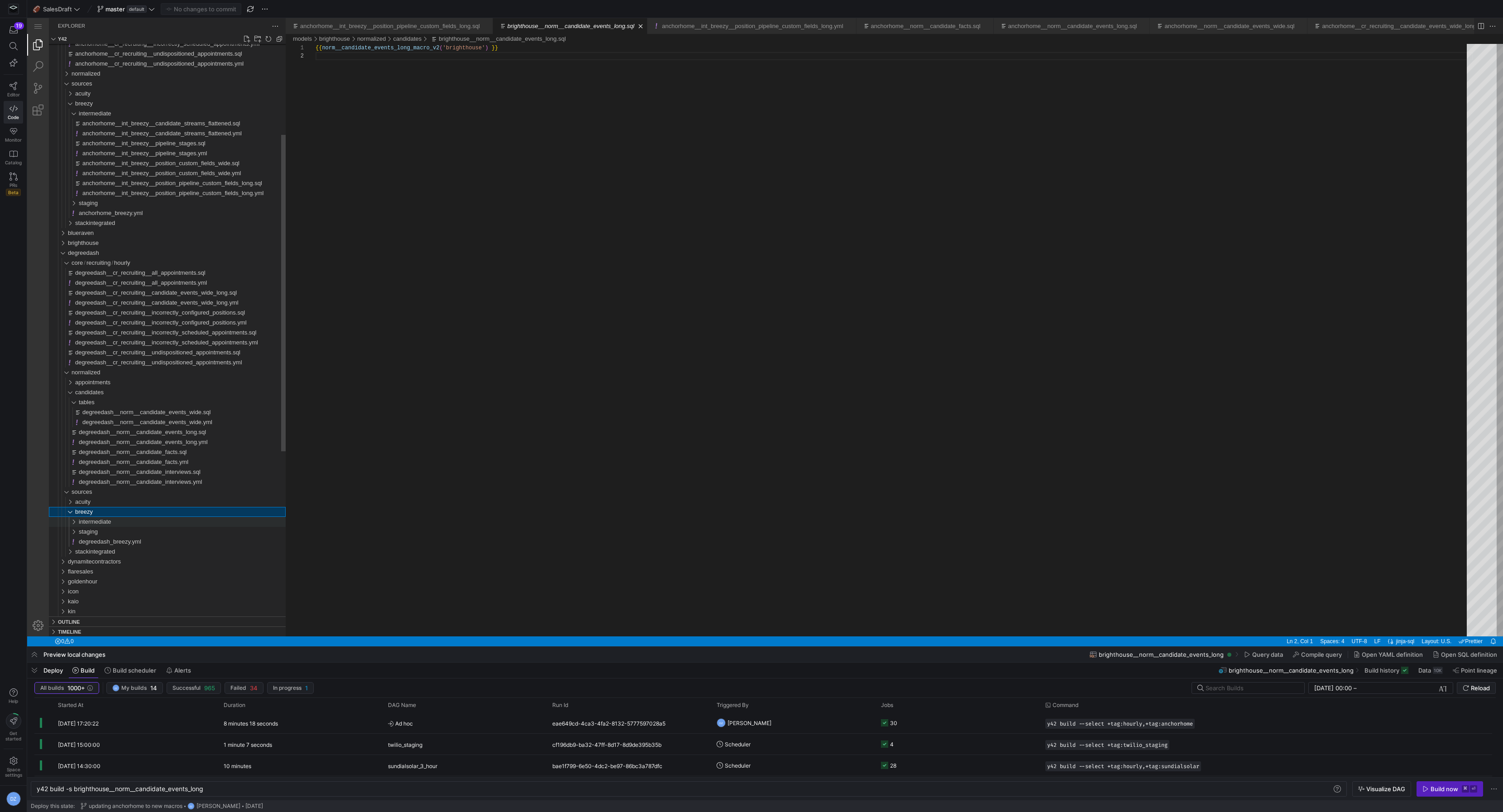
click at [103, 521] on span "intermediate" at bounding box center [95, 522] width 33 height 7
click at [380, 442] on div "{{ norm__candidate_events_long_macro_v2 ( 'brighthouse' ) }}" at bounding box center [894, 344] width 1158 height 601
click at [225, 181] on span "anchorhome__int_breezy__position_pipeline_custom_fields_long.sql" at bounding box center [172, 183] width 180 height 7
type textarea "y42 build -s anchorhome__int_breezy__position_pipeline_custom_fields_long"
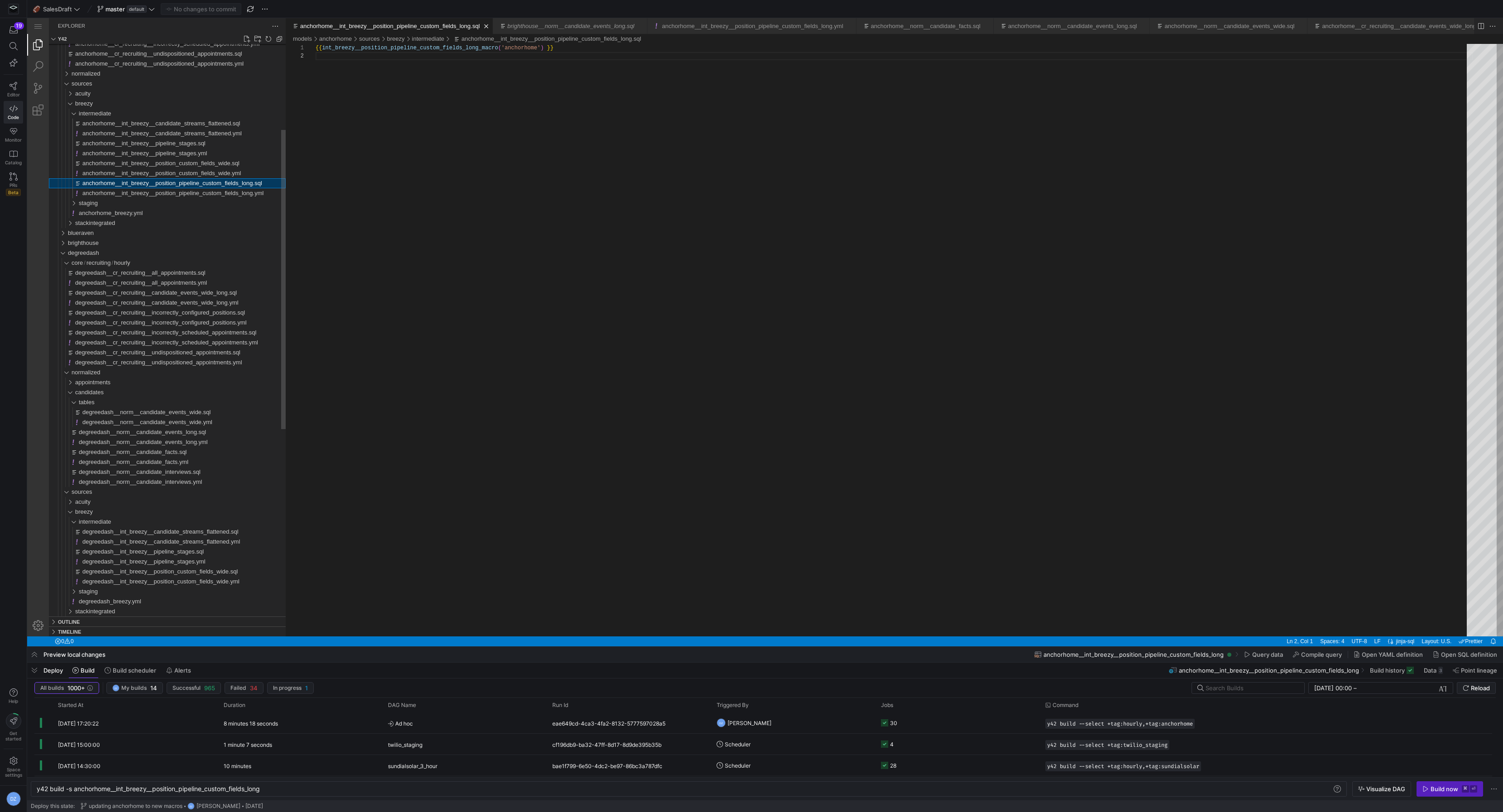
scroll to position [8, 0]
click at [223, 191] on span "anchorhome__int_breezy__position_pipeline_custom_fields_long.yml" at bounding box center [173, 193] width 181 height 7
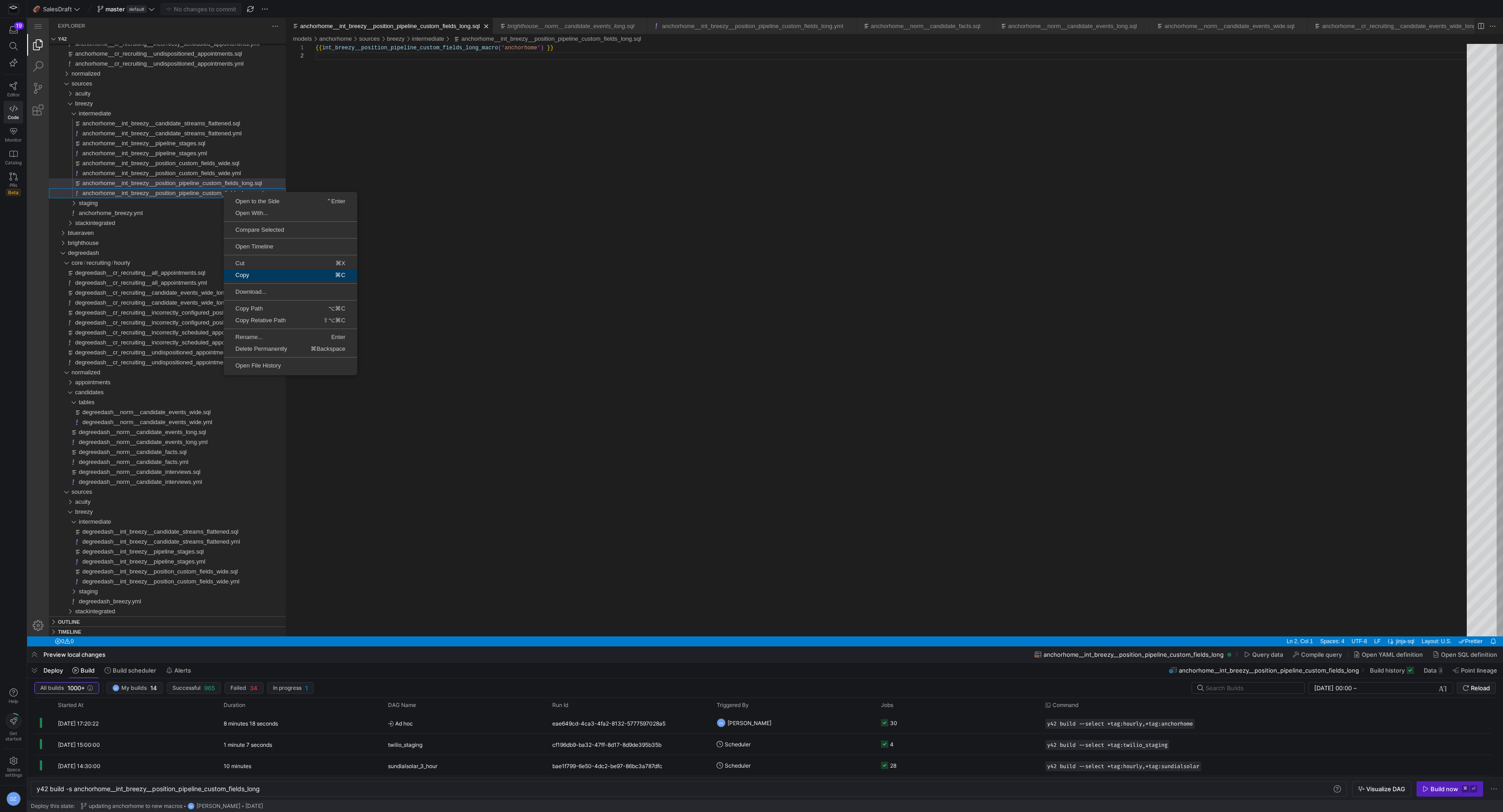
click at [264, 272] on span "Copy" at bounding box center [252, 275] width 58 height 6
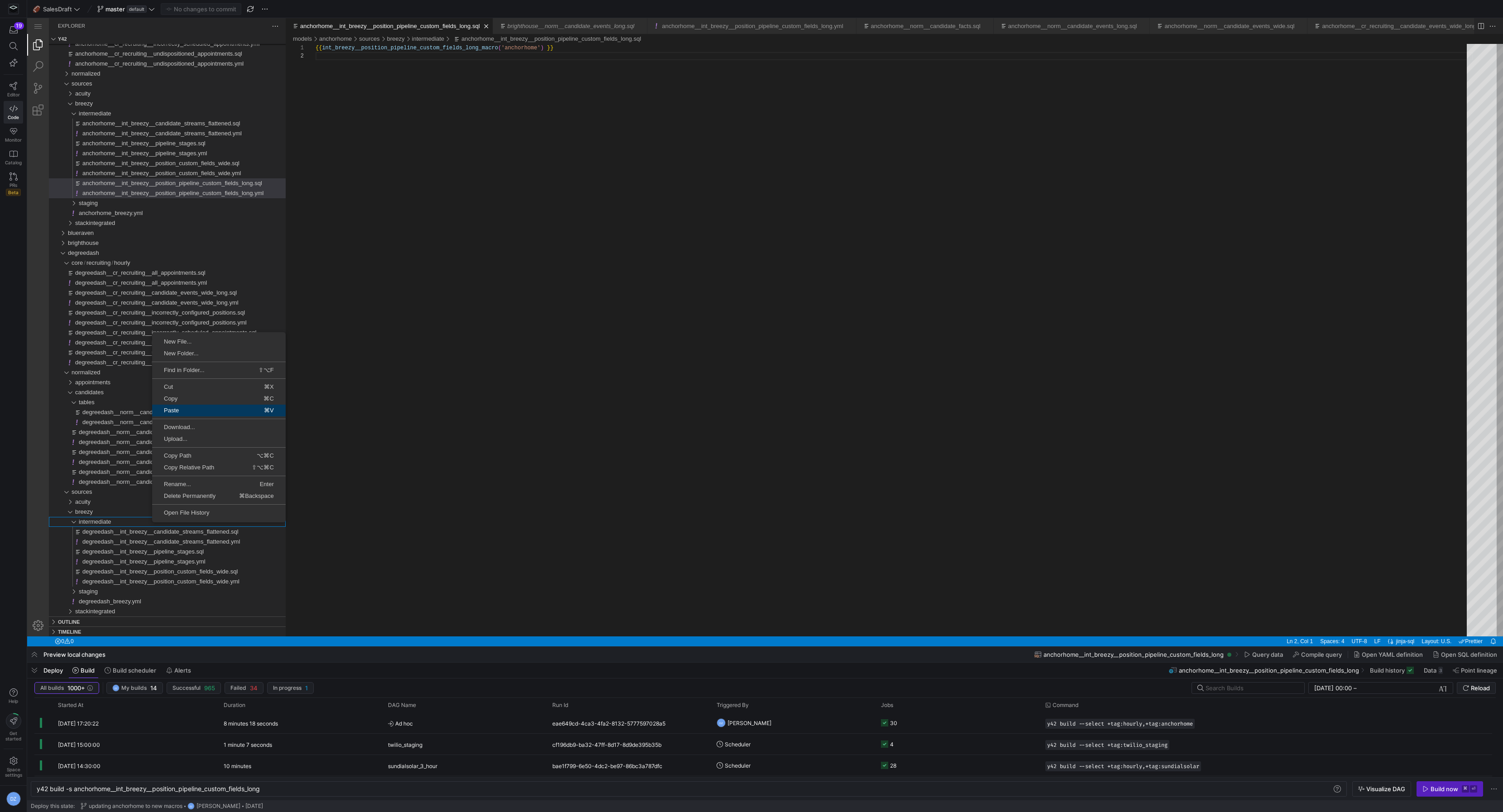
click at [225, 409] on span "⌘V" at bounding box center [248, 410] width 74 height 6
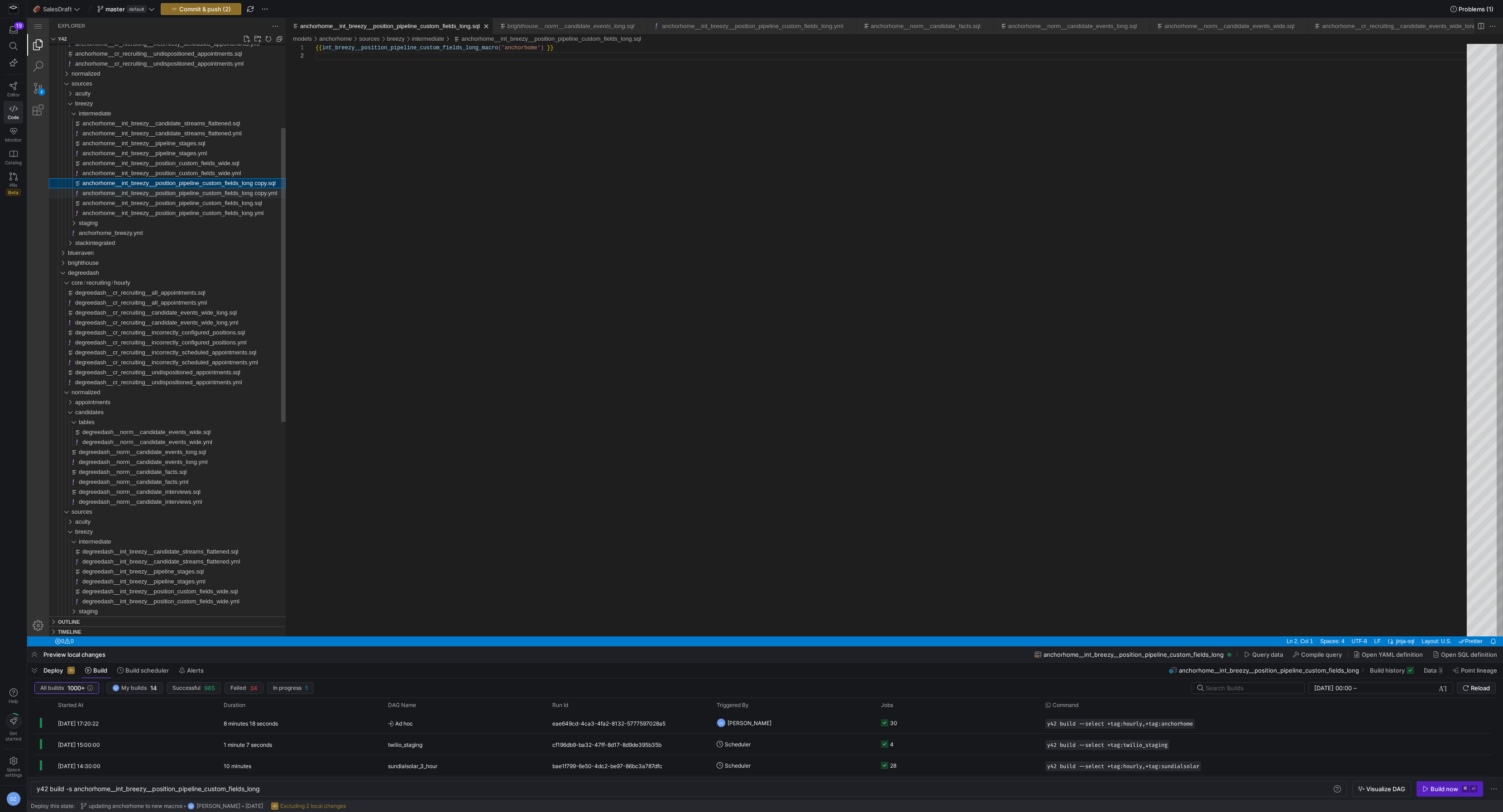
click at [250, 195] on span "anchorhome__int_breezy__position_pipeline_custom_fields_long copy.yml" at bounding box center [180, 193] width 195 height 7
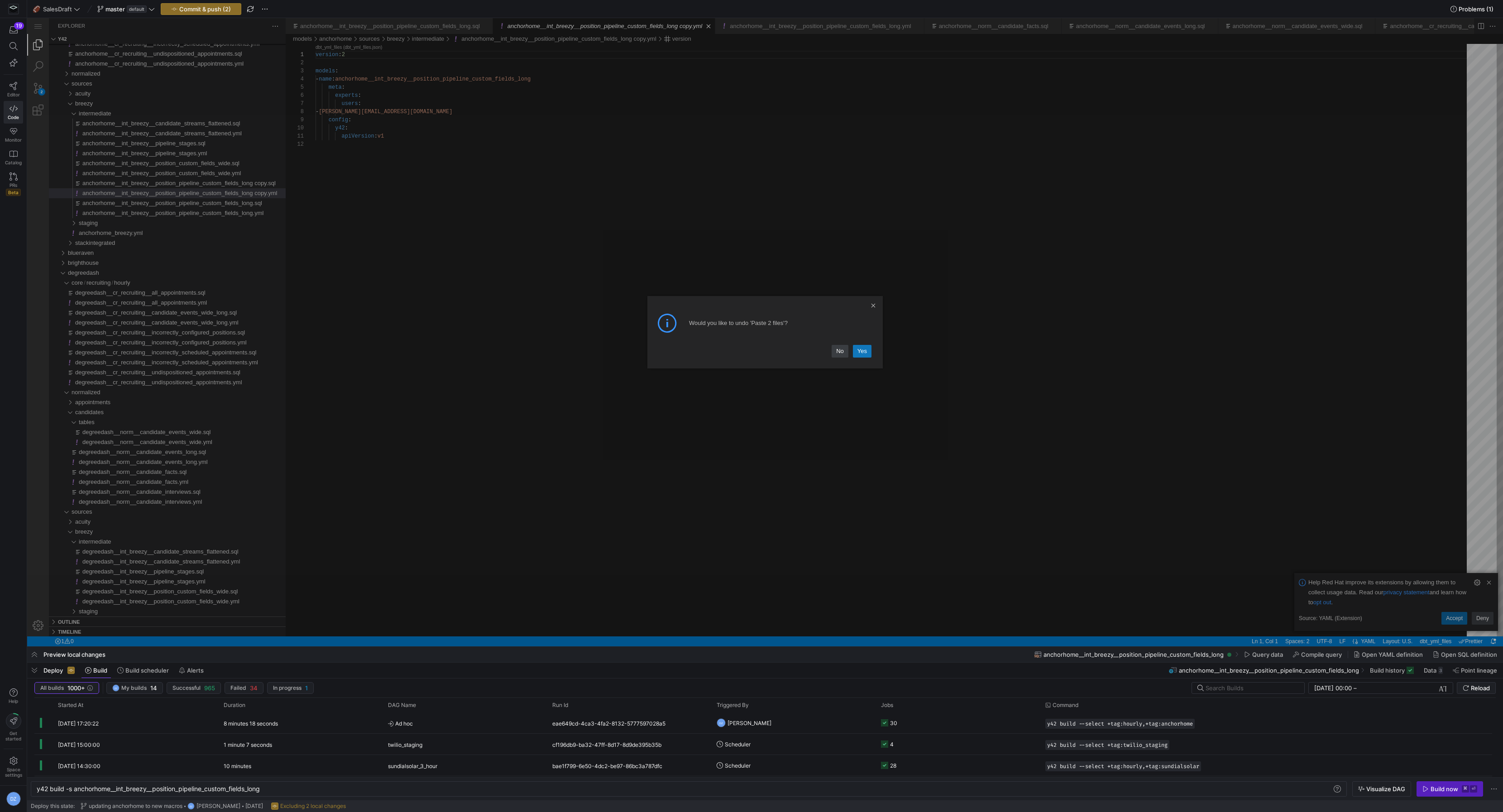
click at [866, 354] on link "Yes" at bounding box center [862, 351] width 19 height 13
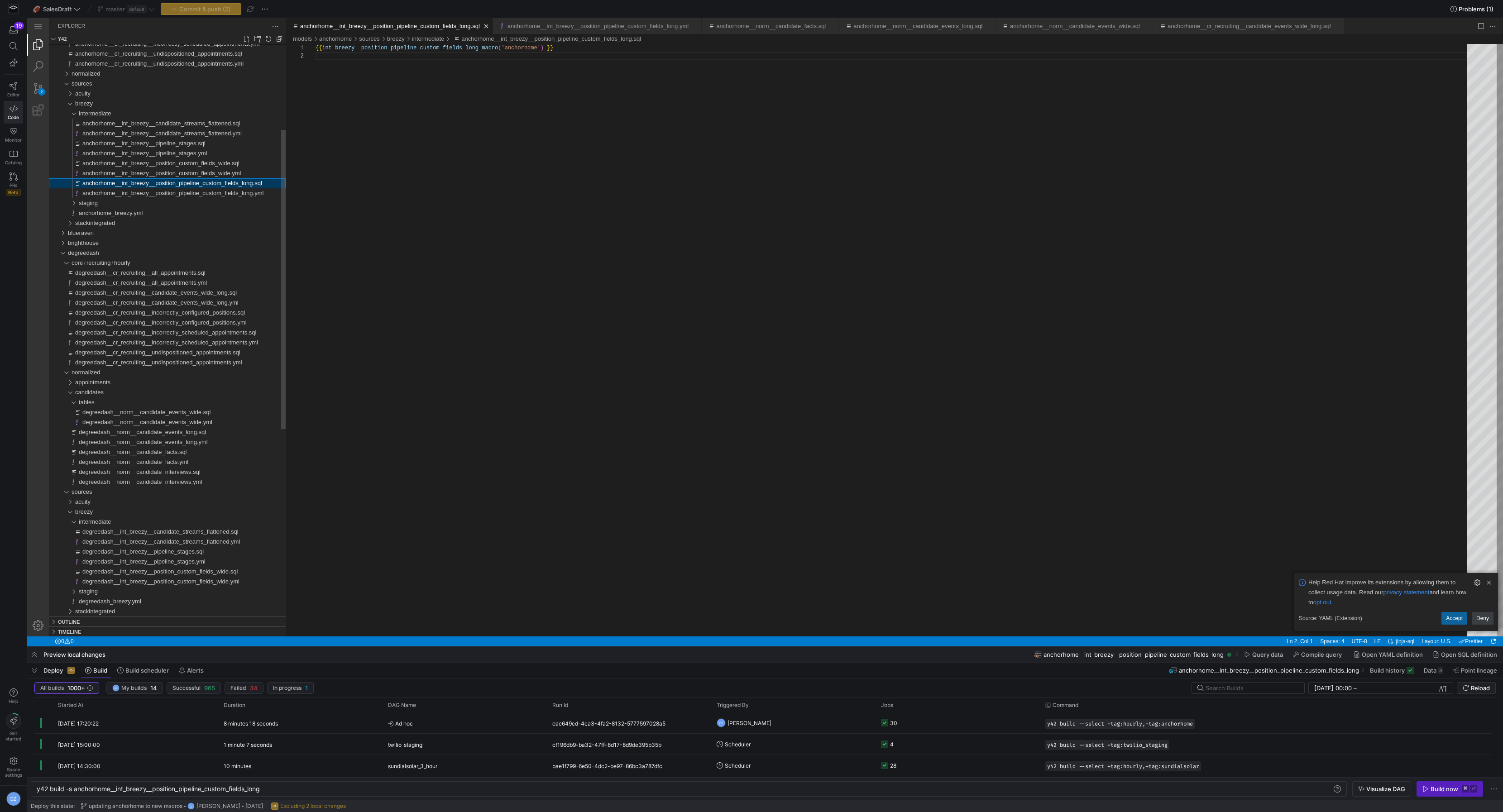
scroll to position [8, 0]
click at [173, 520] on div "intermediate" at bounding box center [182, 522] width 207 height 10
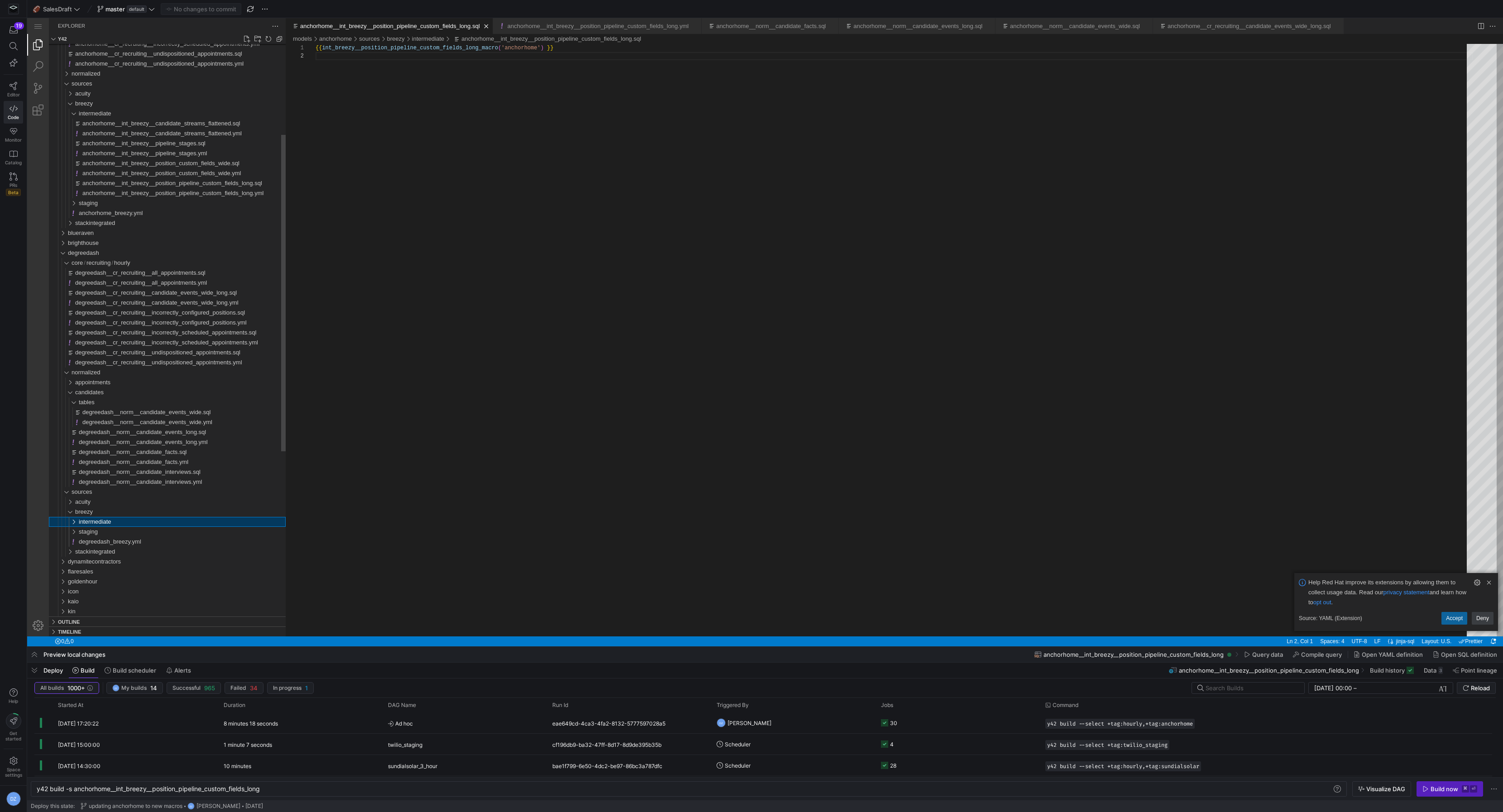
click at [173, 520] on div "intermediate" at bounding box center [182, 522] width 207 height 10
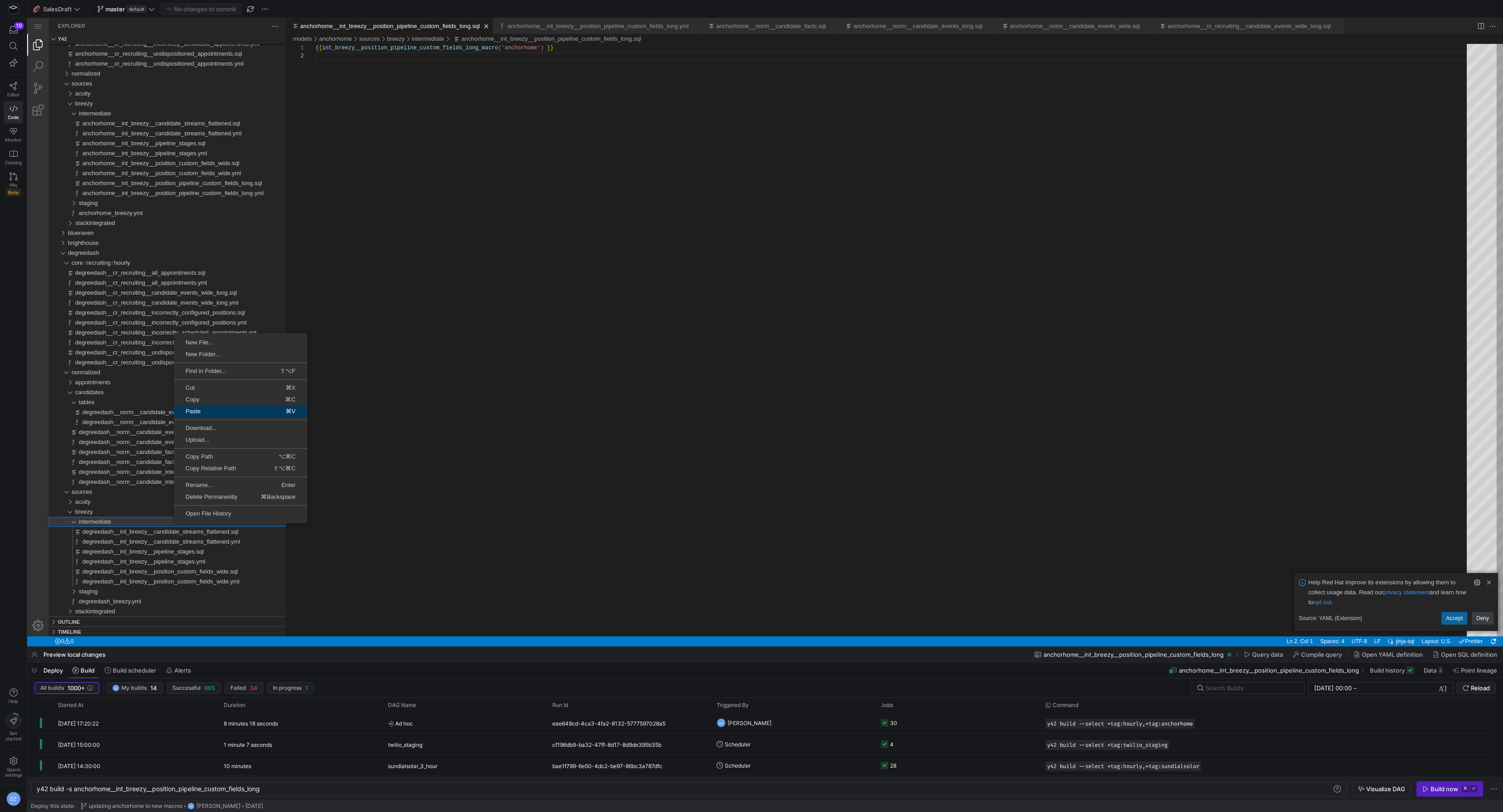
click at [238, 408] on span "⌘V" at bounding box center [270, 411] width 74 height 6
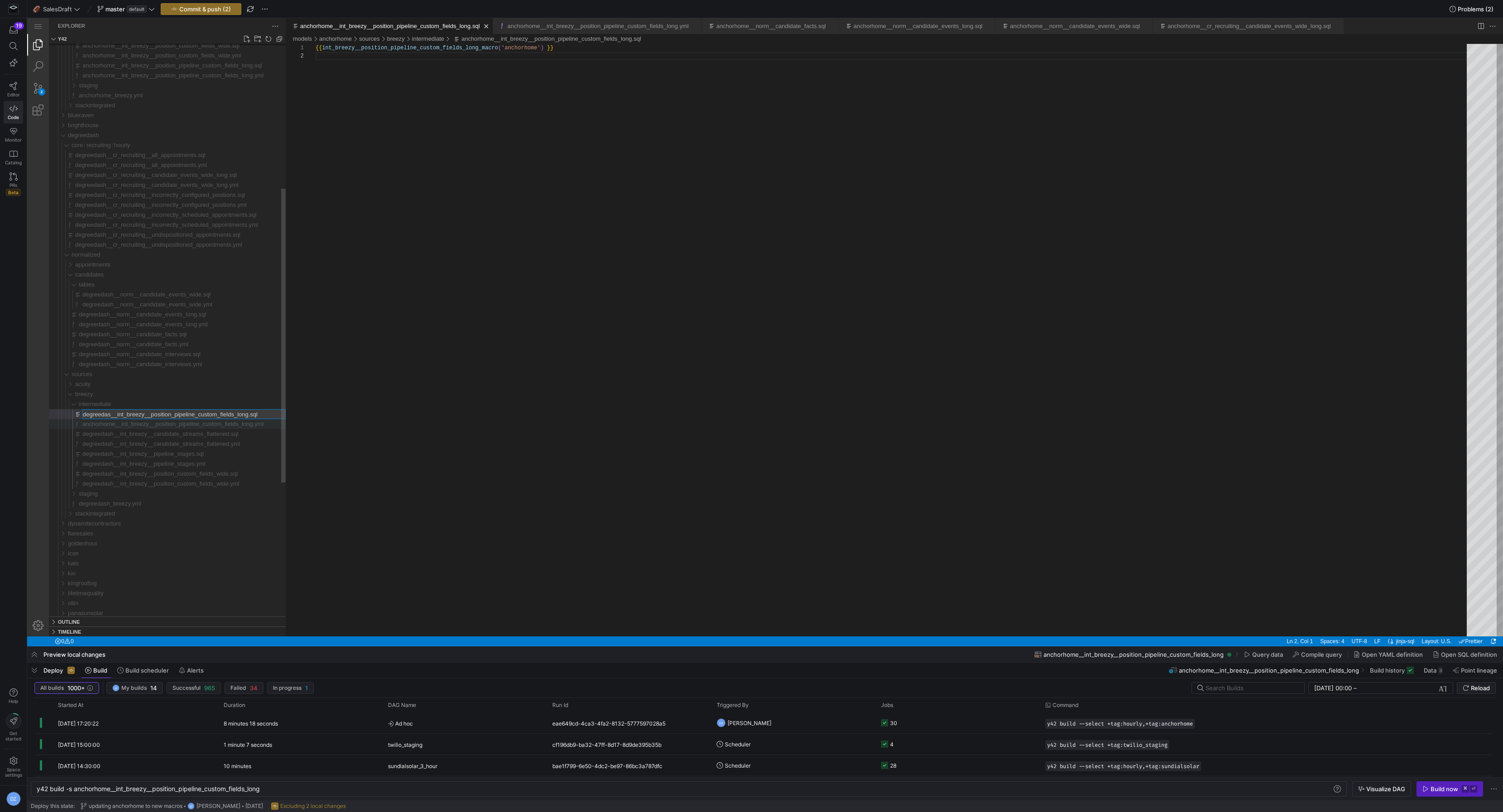
type input "degreedash__int_breezy__position_pipeline_custom_fields_long.sql"
type input "degreedash__int_breezy__position_pipeline_custom_fields_long.yml"
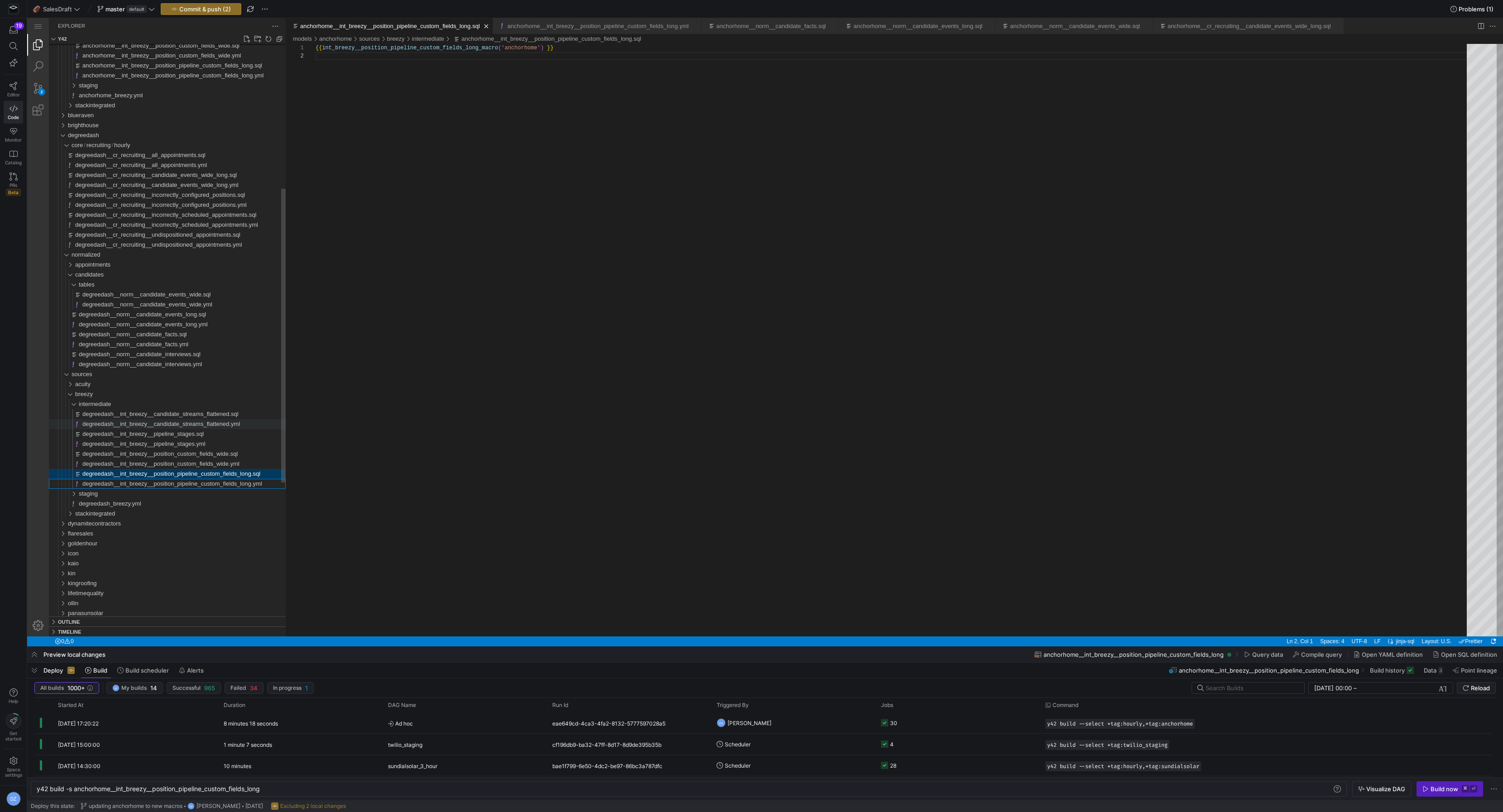
click at [148, 486] on span "degreedash__int_breezy__position_pipeline_custom_fields_long.yml" at bounding box center [172, 484] width 180 height 7
drag, startPoint x: 381, startPoint y: 79, endPoint x: 347, endPoint y: 80, distance: 34.0
paste textarea "degreedash"
type textarea "version: 2 models: - name: degreedash__int_breezy__position_pipeline_custom_fie…"
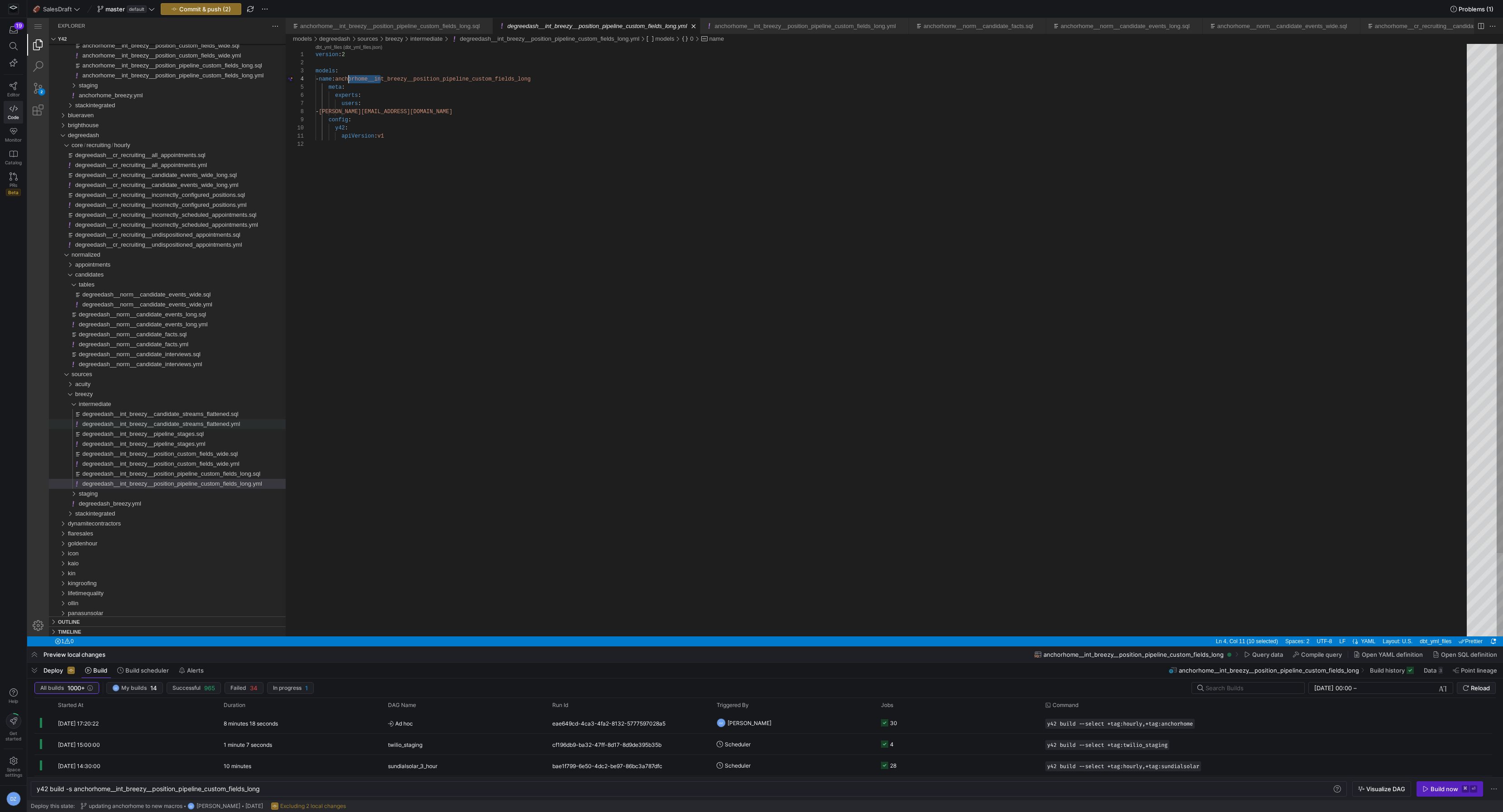
scroll to position [24, 65]
click at [147, 474] on span "degreedash__int_breezy__position_pipeline_custom_fields_long.sql" at bounding box center [171, 474] width 178 height 7
type textarea "y42 build -s degreedash__int_breezy__position_pipeline_custom_fields_long"
click at [524, 50] on div "{{ int_breezy__position_pipeline_custom_fields_long_ macro ( 'anchorhome' ) }}" at bounding box center [894, 344] width 1158 height 601
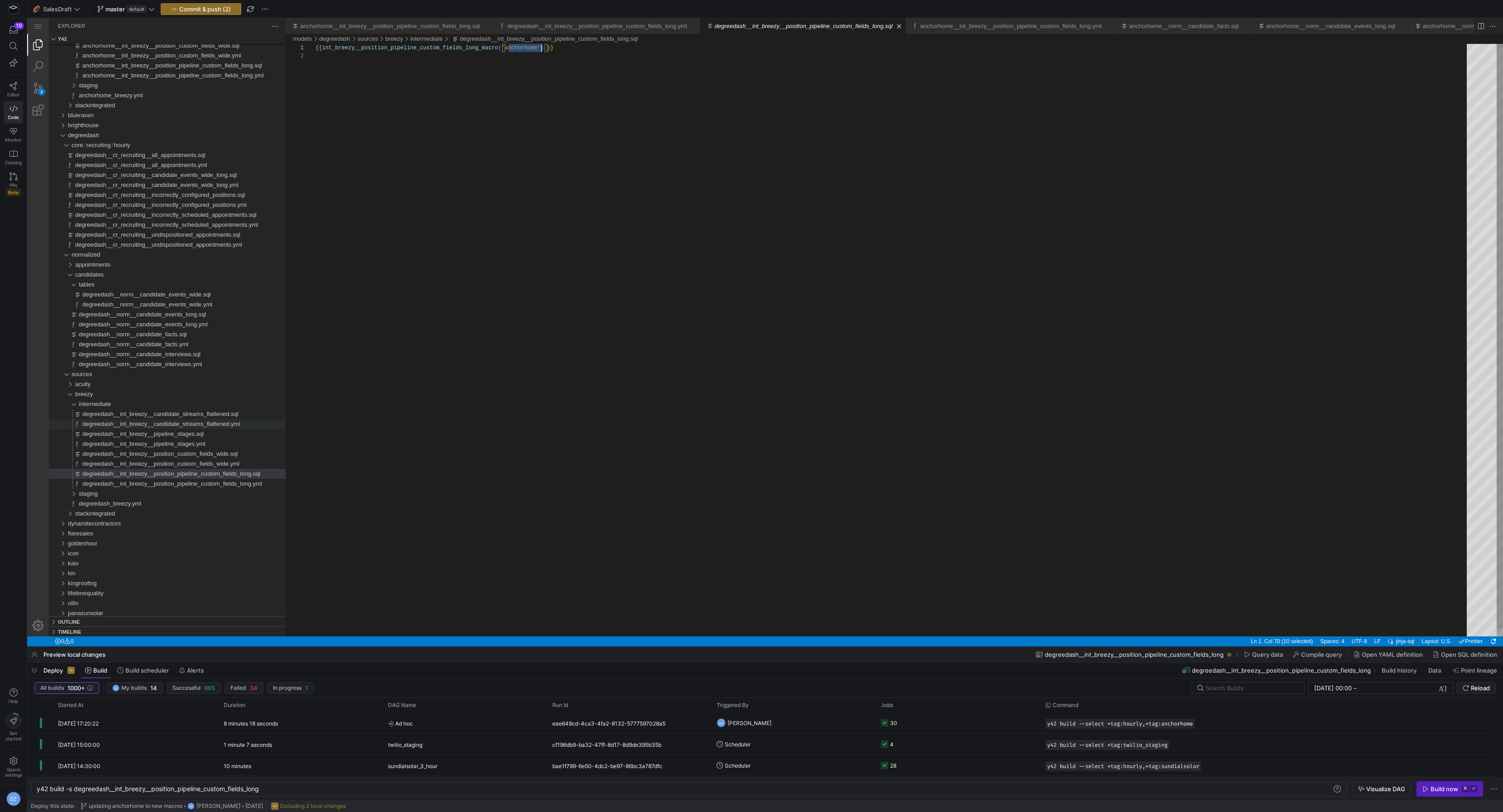
scroll to position [0, 225]
paste textarea "degreedash"
type textarea "{{ int_breezy__position_pipeline_custom_fields_long_macro('degreedash') }}"
click at [550, 74] on div "{{ int_breezy__position_pipeline_custom_fields_long_ macro ( 'degreedash' ) }}" at bounding box center [894, 344] width 1158 height 601
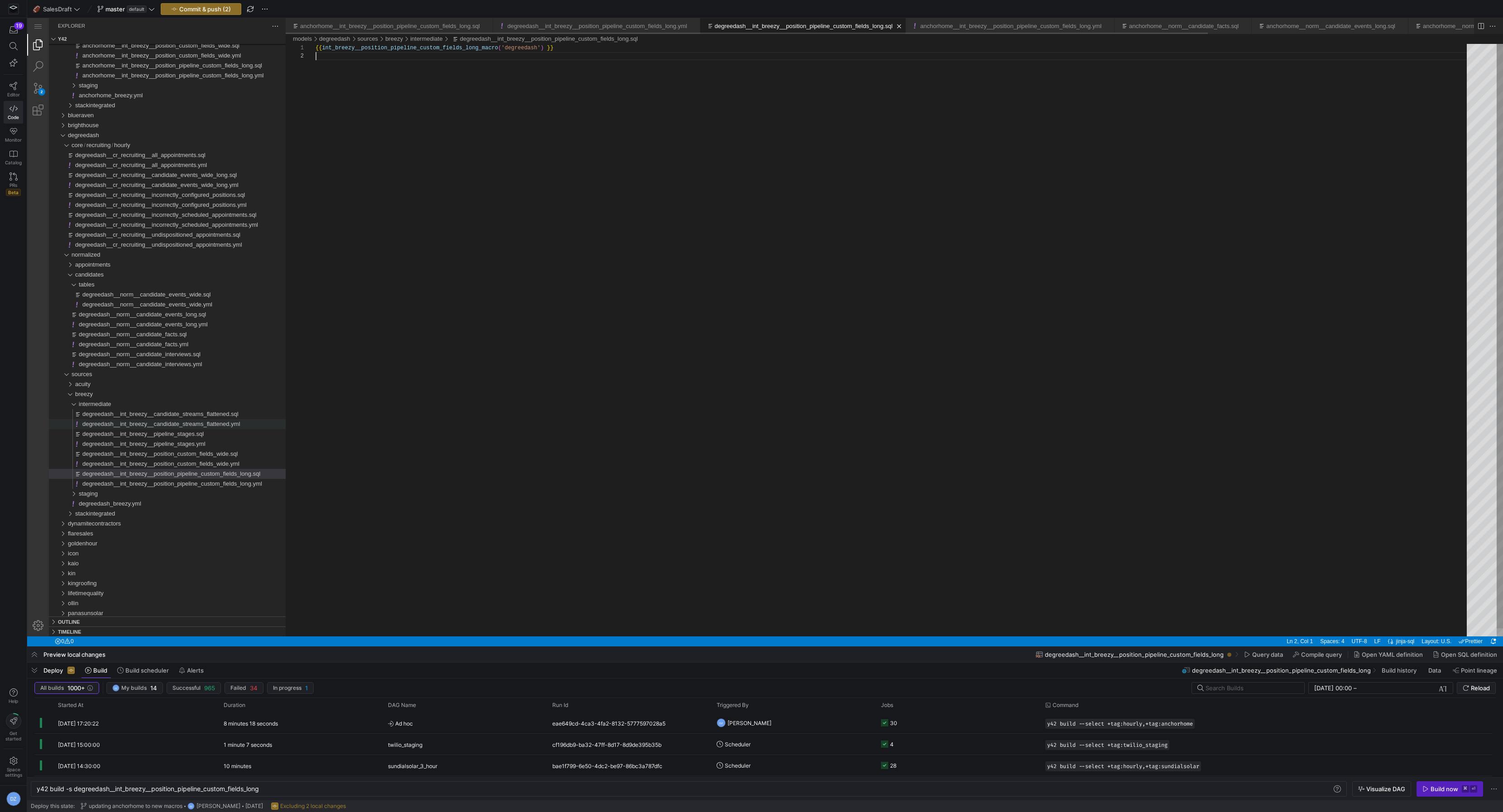
click at [498, 80] on div "{{ int_breezy__position_pipeline_custom_fields_long_ macro ( 'degreedash' ) }}" at bounding box center [894, 344] width 1158 height 601
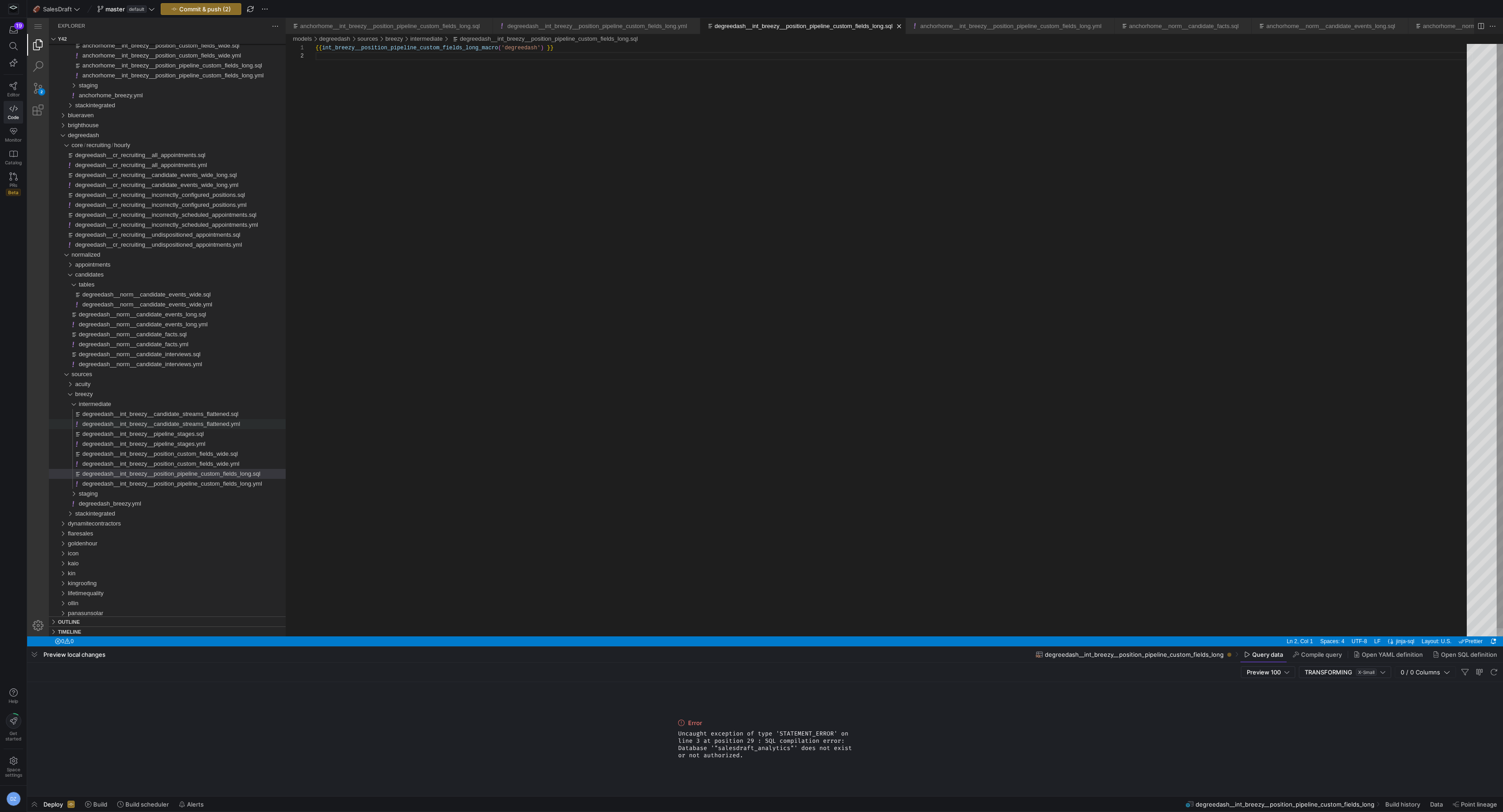
click at [517, 148] on div "{{ int_breezy__position_pipeline_custom_fields_long_ macro ( 'degreedash' ) }}" at bounding box center [894, 344] width 1158 height 601
click at [564, 104] on div "{{ int_breezy__position_pipeline_custom_fields_long_ macro ( 'degreedash' ) }}" at bounding box center [894, 344] width 1158 height 601
click at [219, 8] on span "Commit & push (2)" at bounding box center [205, 9] width 51 height 7
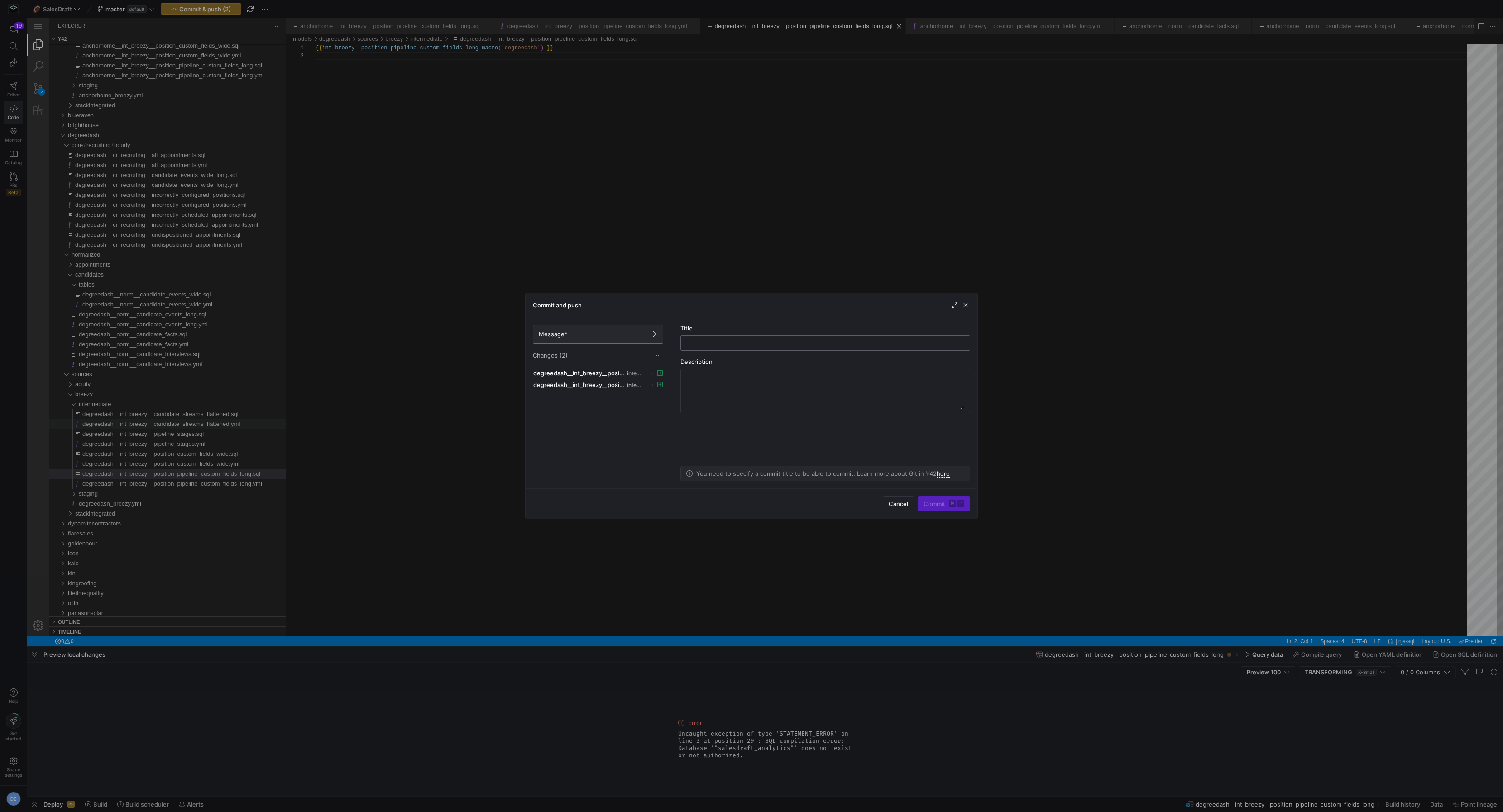
click at [695, 340] on input "text" at bounding box center [825, 343] width 274 height 7
type input "added degreedash position pipeline"
click at [957, 506] on kbd "⏎" at bounding box center [960, 503] width 7 height 7
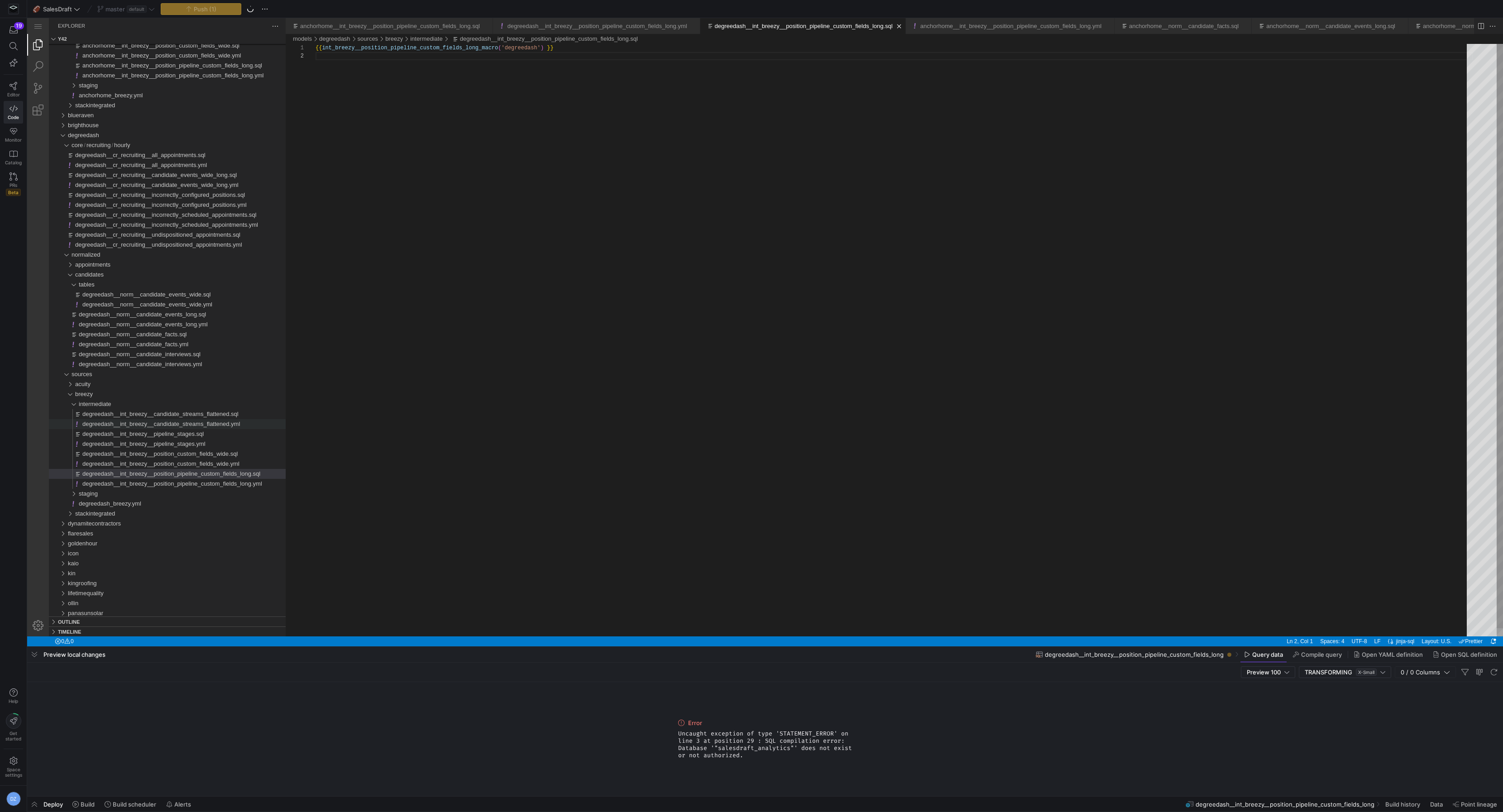
click at [587, 452] on div "{{ int_breezy__position_pipeline_custom_fields_long_ macro ( 'degreedash' ) }}" at bounding box center [894, 344] width 1158 height 601
